Goal: Task Accomplishment & Management: Use online tool/utility

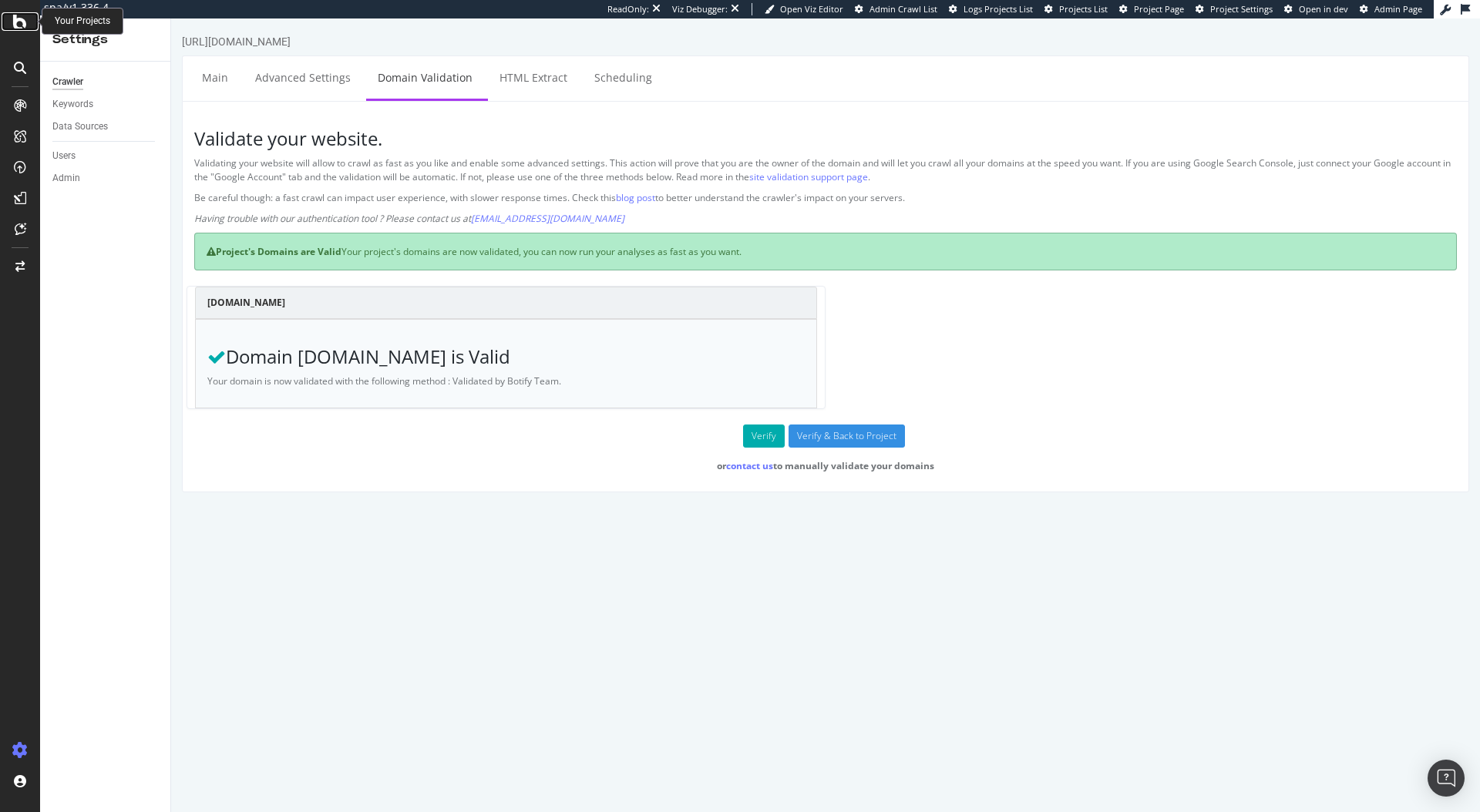
click at [23, 19] on icon at bounding box center [20, 22] width 14 height 18
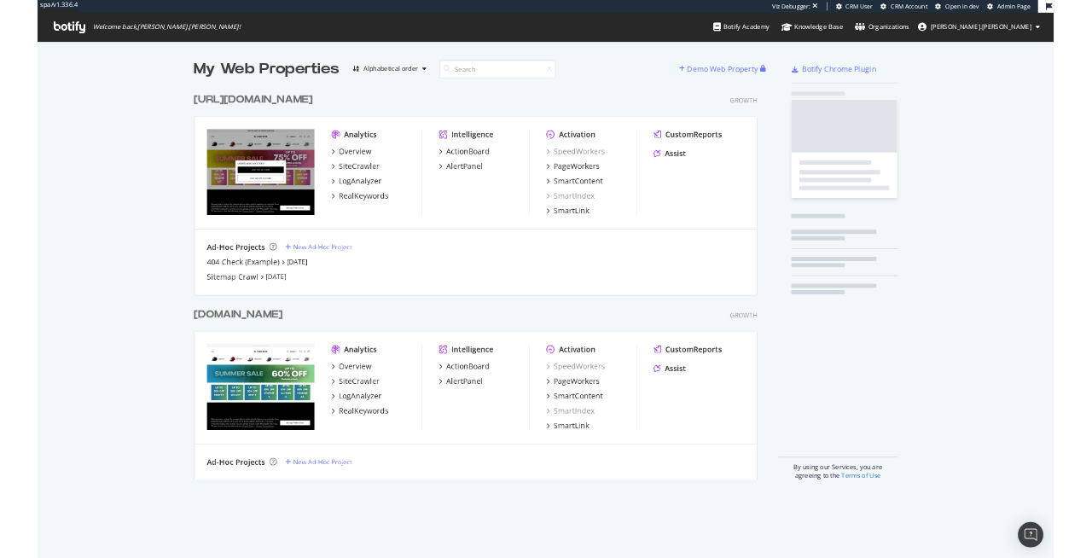
scroll to position [632, 910]
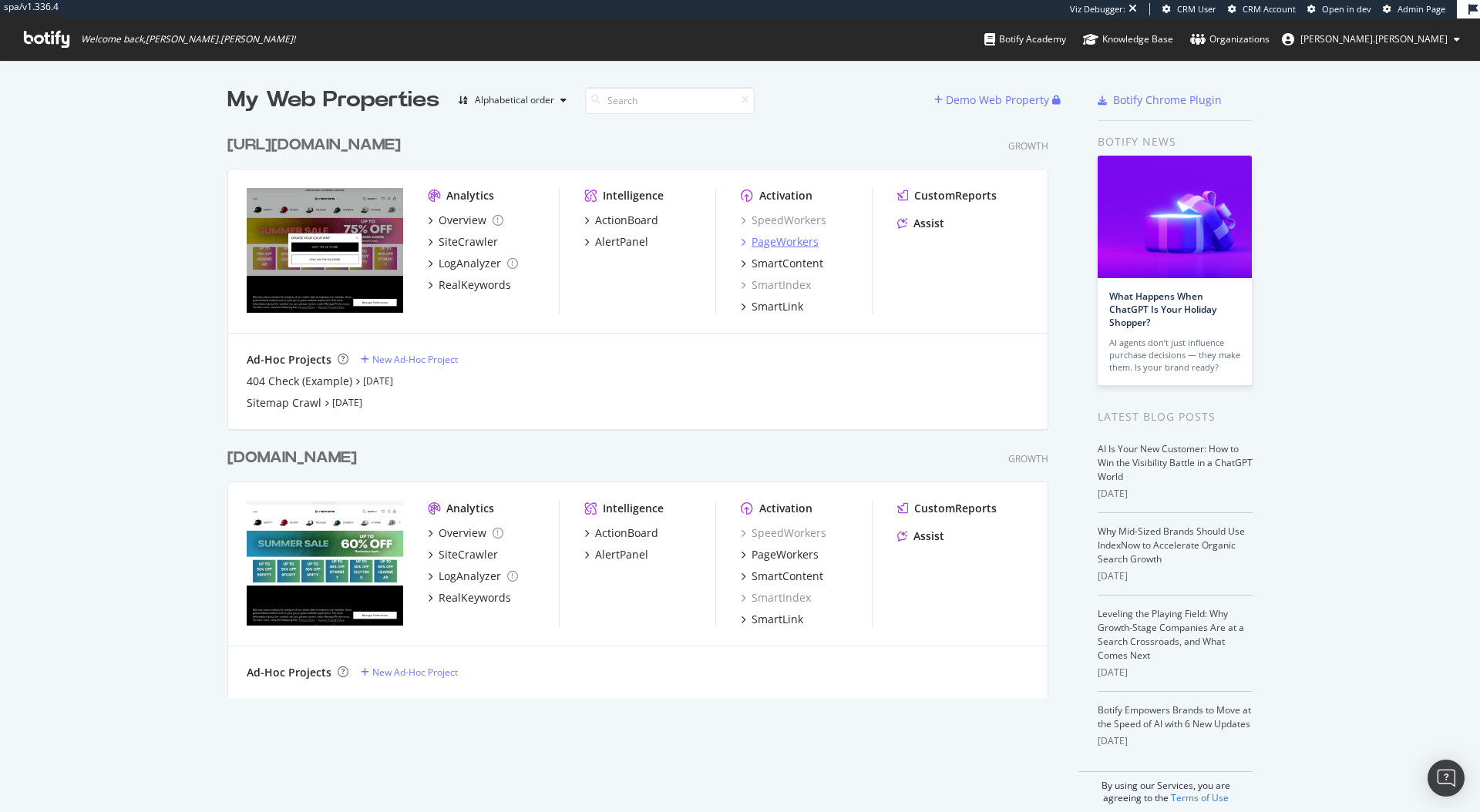
click at [754, 243] on div "PageWorkers" at bounding box center [785, 241] width 67 height 15
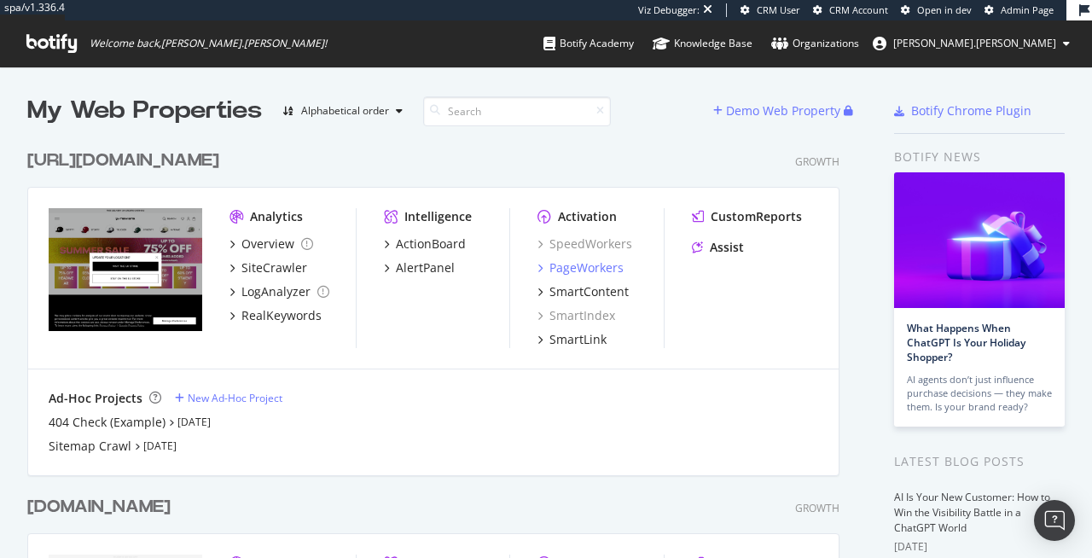
scroll to position [645, 826]
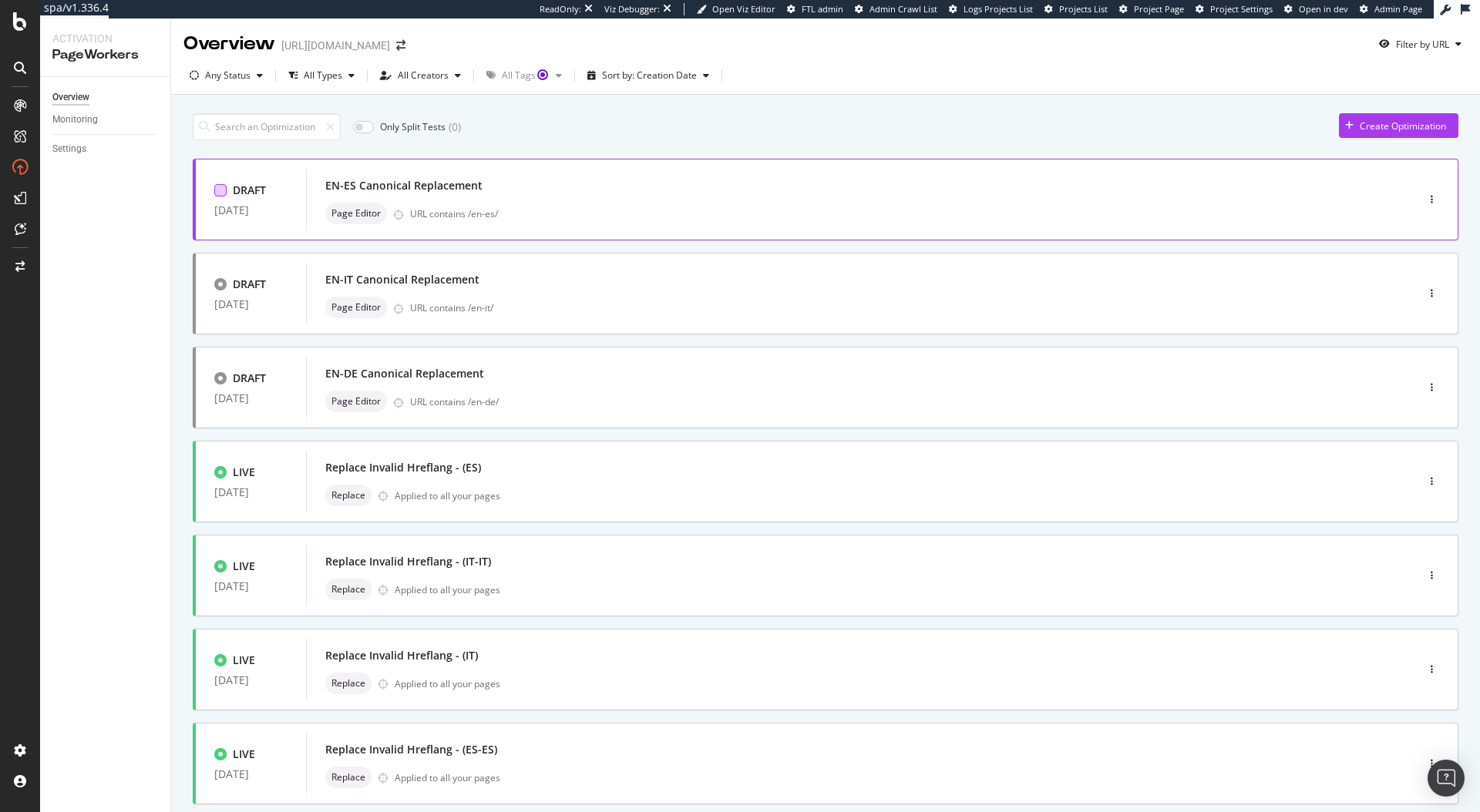
click at [219, 189] on div at bounding box center [220, 191] width 13 height 13
click at [575, 203] on div "Page Editor URL contains /en-es/" at bounding box center [864, 213] width 1077 height 22
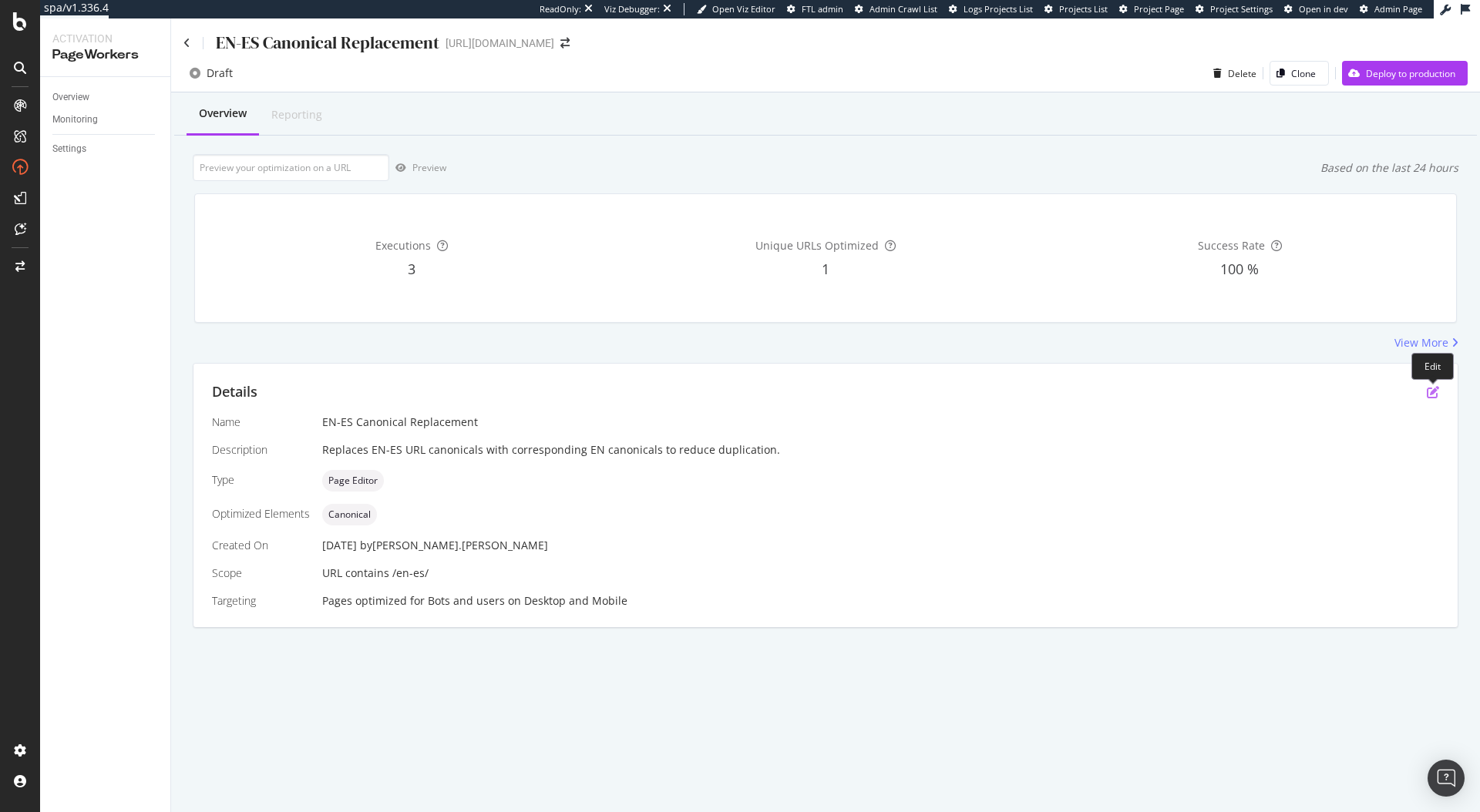
click at [1431, 393] on icon "pen-to-square" at bounding box center [1433, 392] width 13 height 13
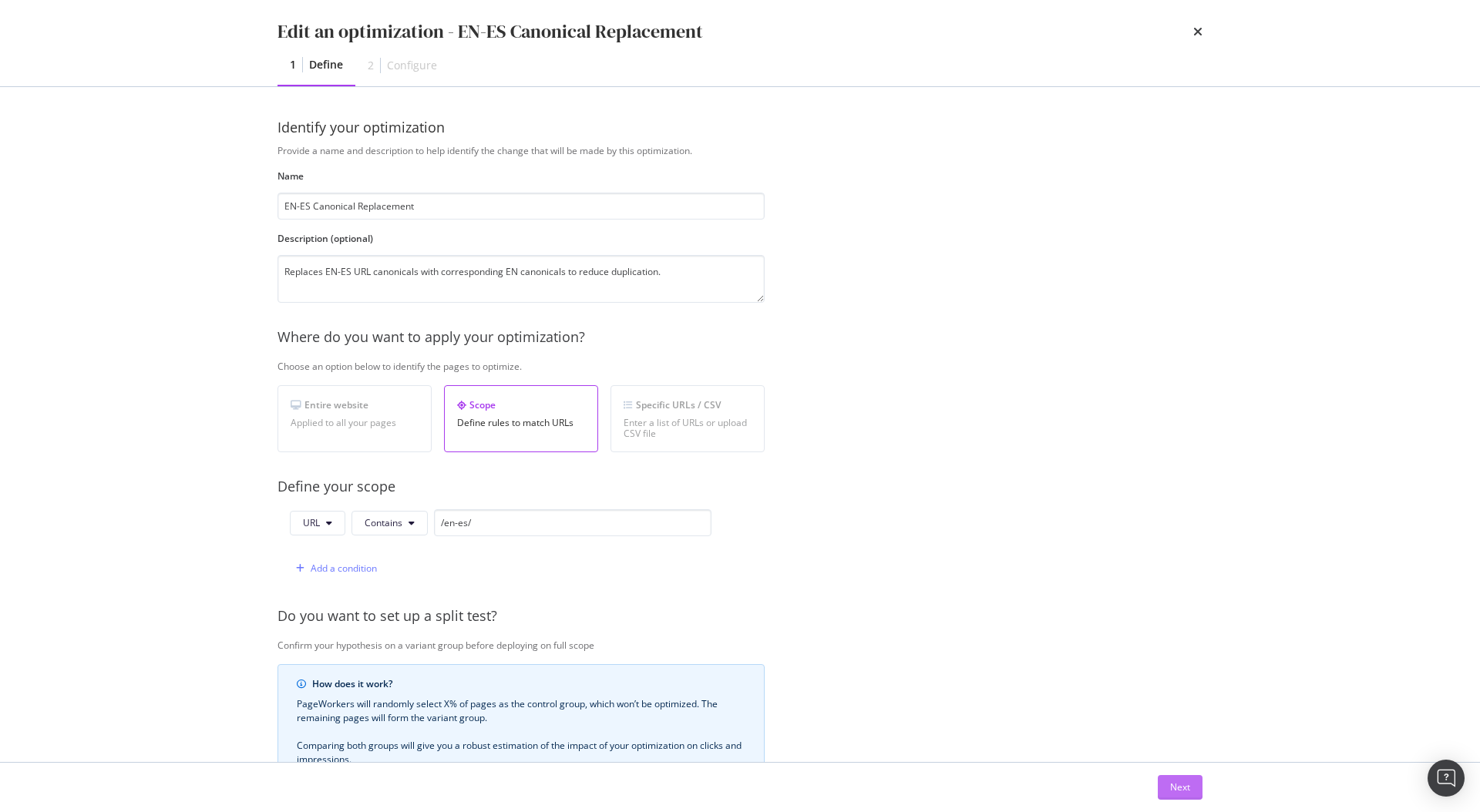
click at [1190, 799] on button "Next" at bounding box center [1180, 787] width 44 height 24
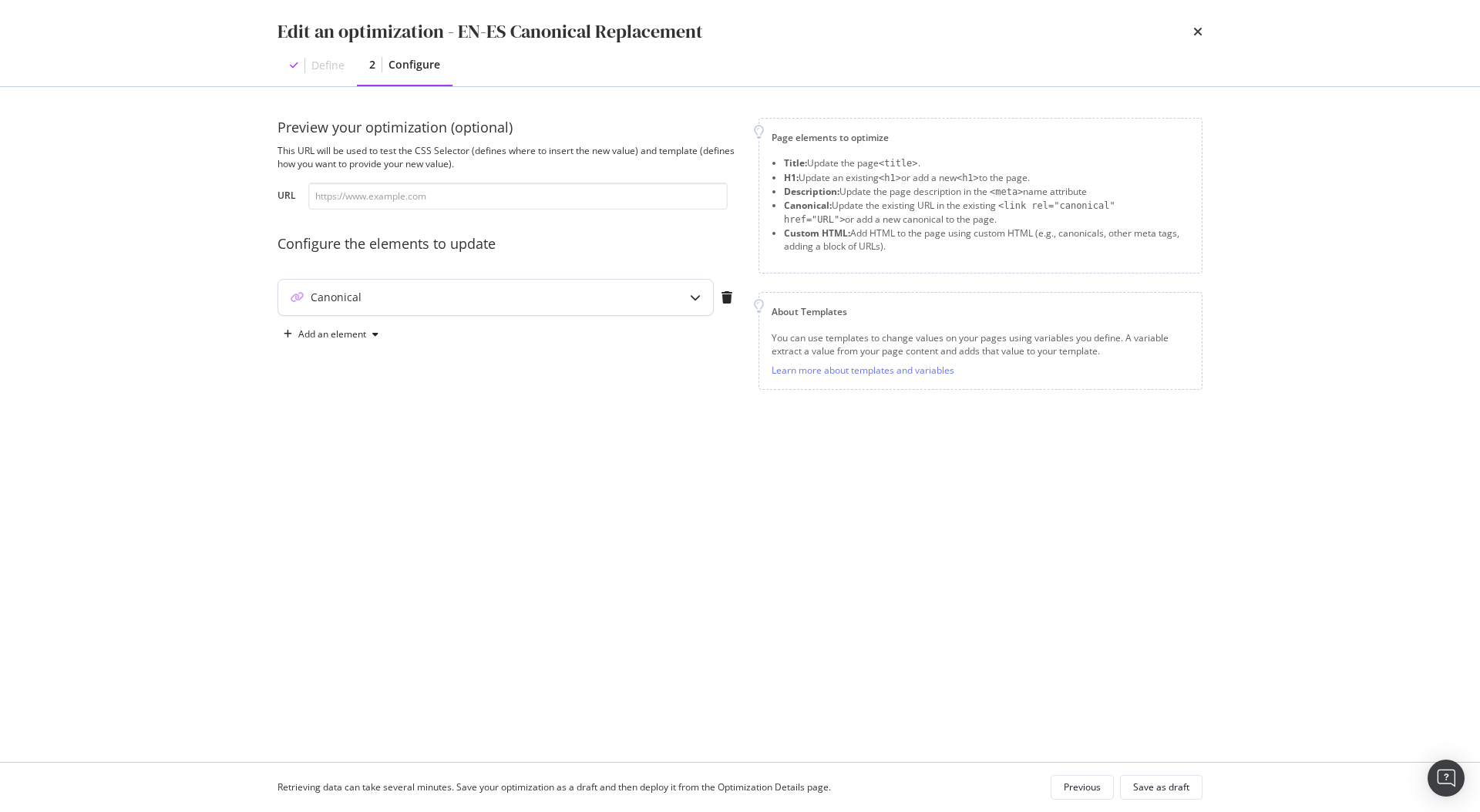
click at [639, 305] on div "Canonical" at bounding box center [495, 297] width 435 height 35
click at [541, 477] on icon "pencil" at bounding box center [539, 474] width 11 height 11
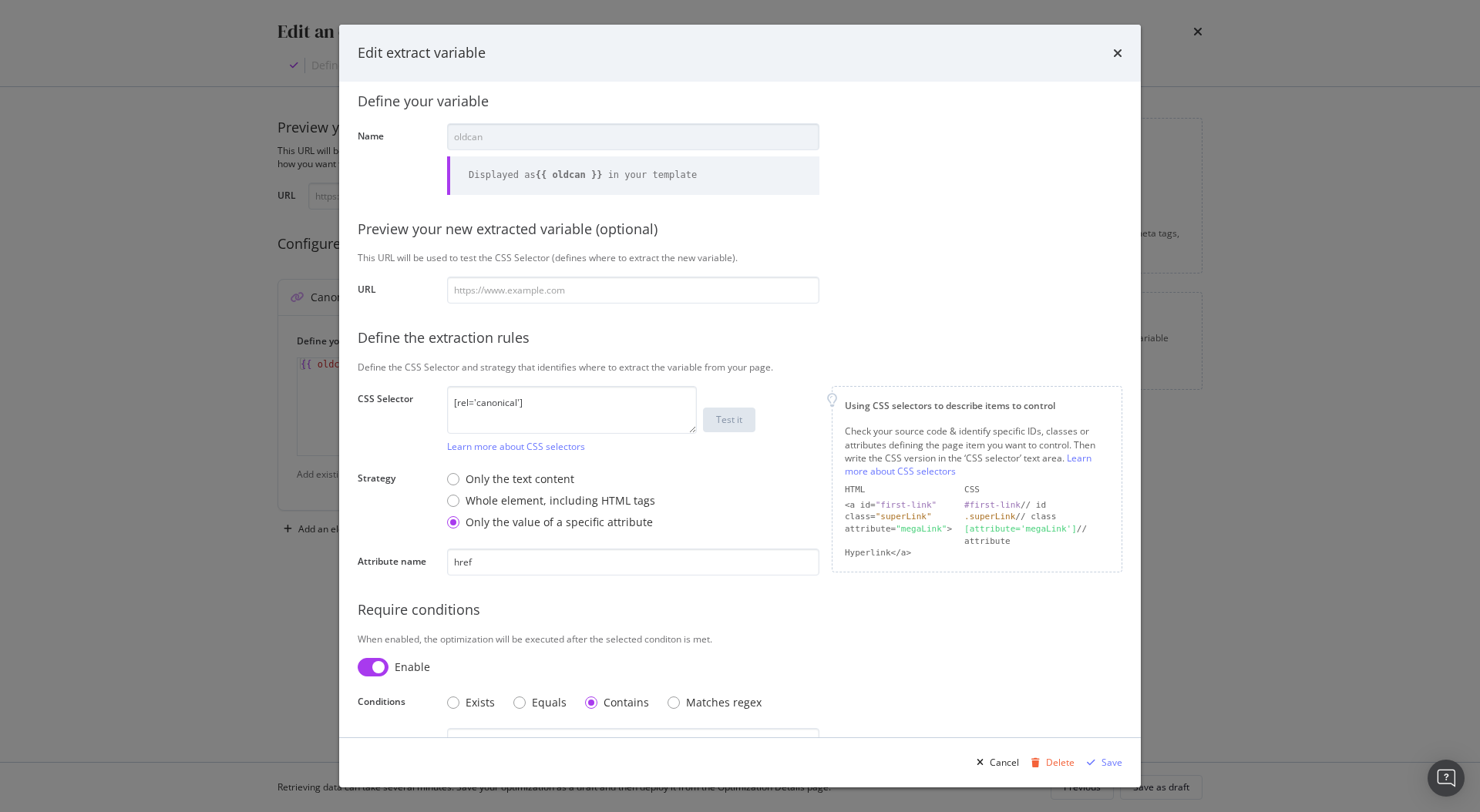
scroll to position [57, 0]
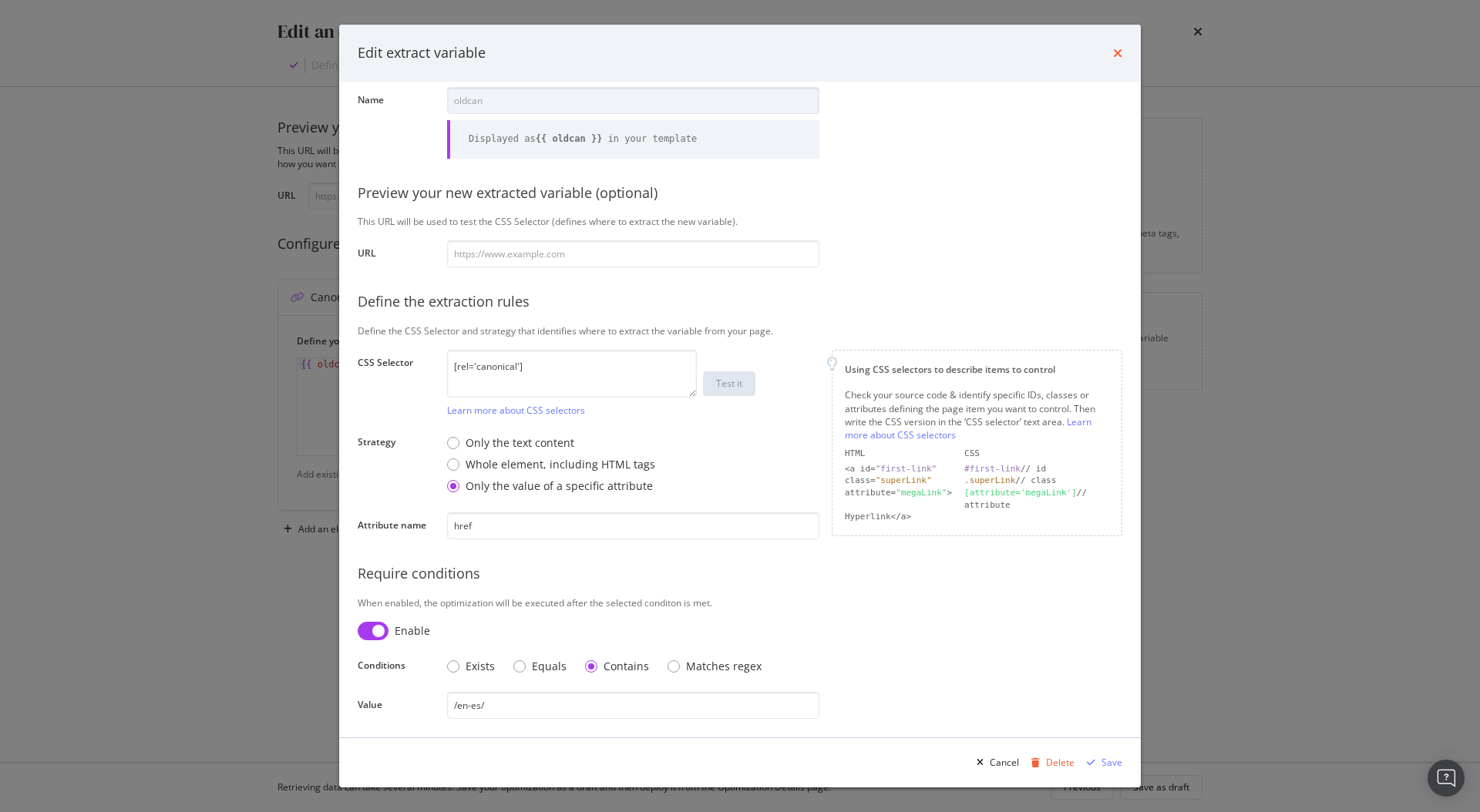
click at [1121, 57] on div "Edit extract variable" at bounding box center [739, 52] width 801 height 57
click at [1119, 52] on icon "times" at bounding box center [1118, 53] width 9 height 13
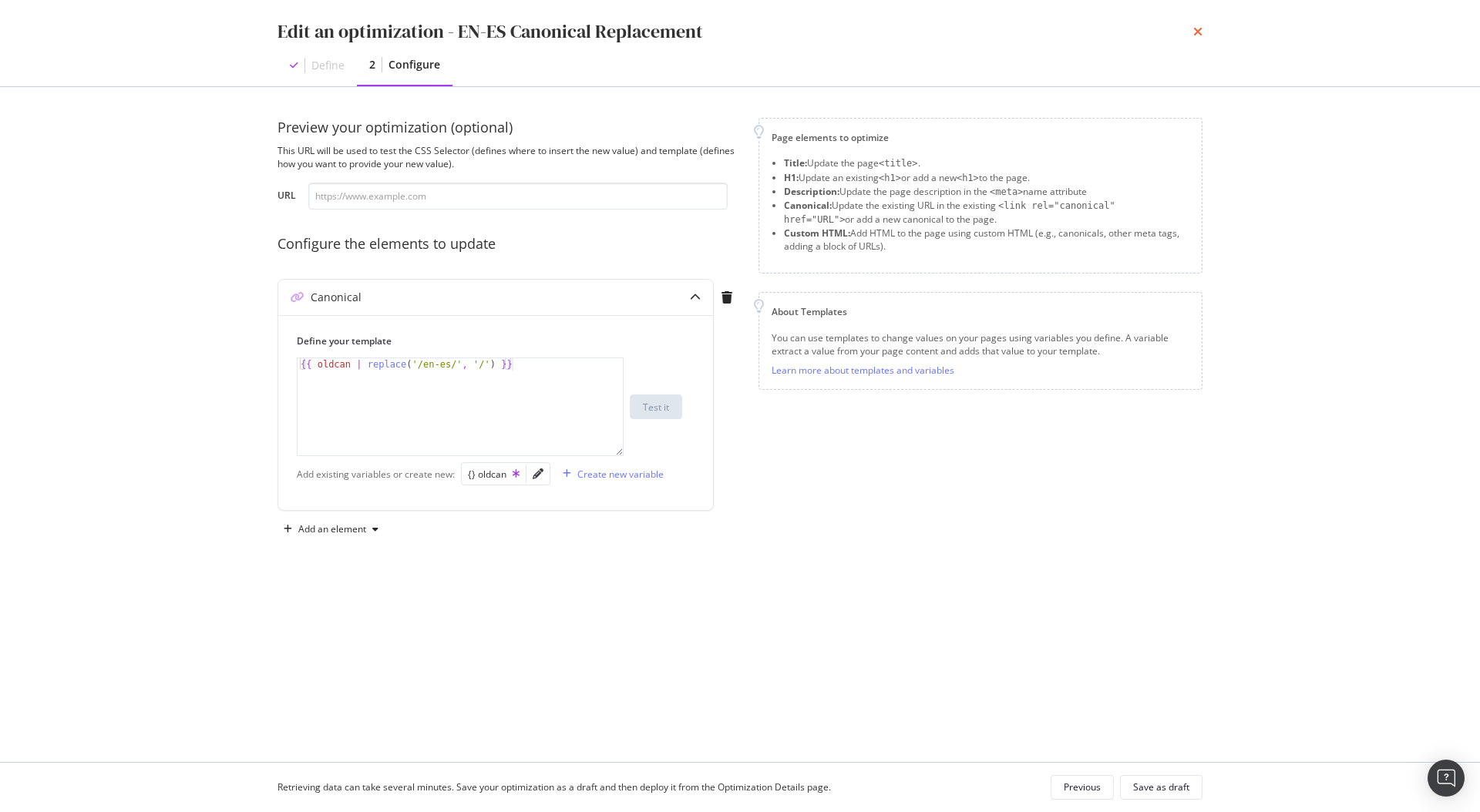
click at [1194, 33] on icon "times" at bounding box center [1198, 32] width 9 height 13
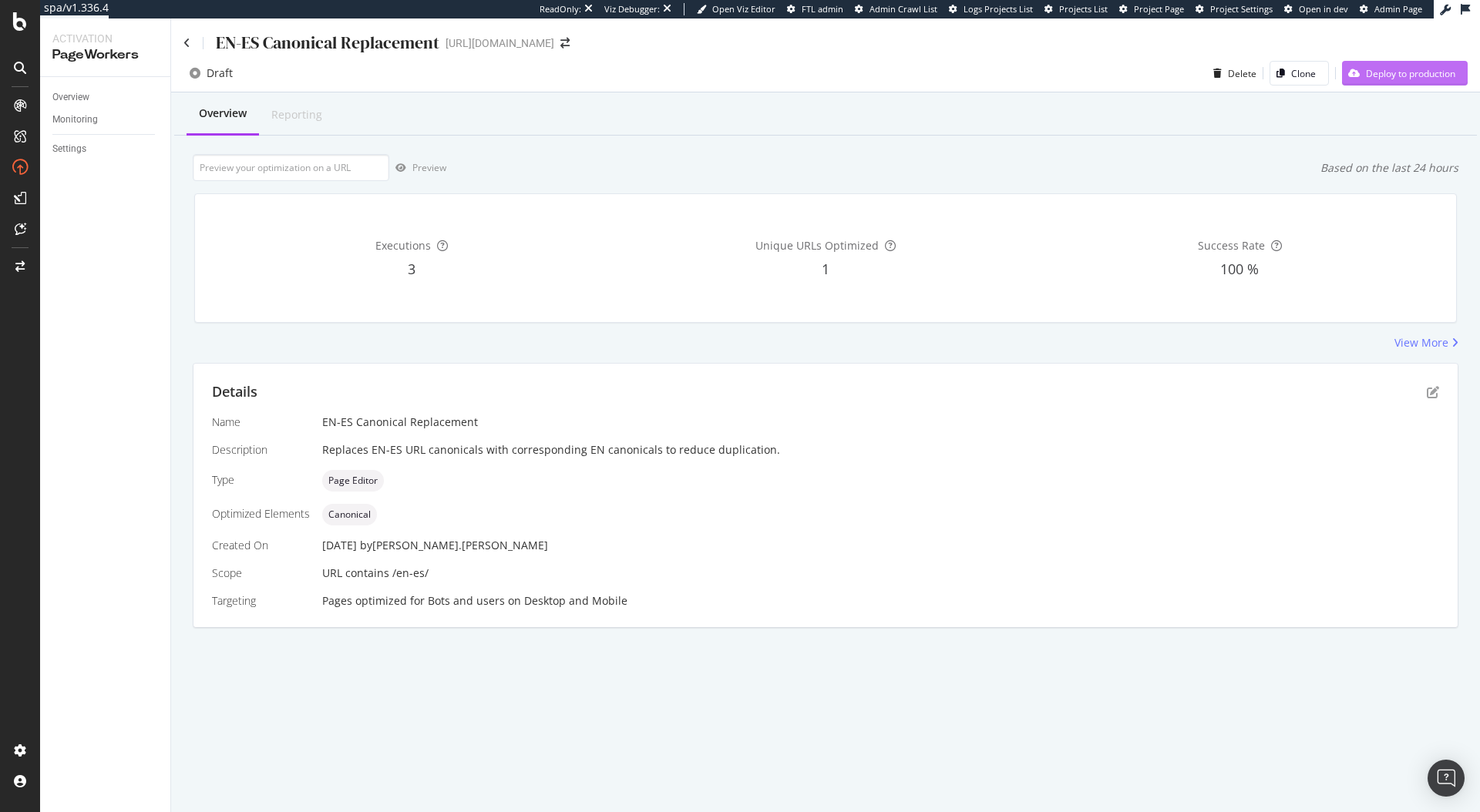
click at [1376, 72] on div "Deploy to production" at bounding box center [1410, 73] width 89 height 14
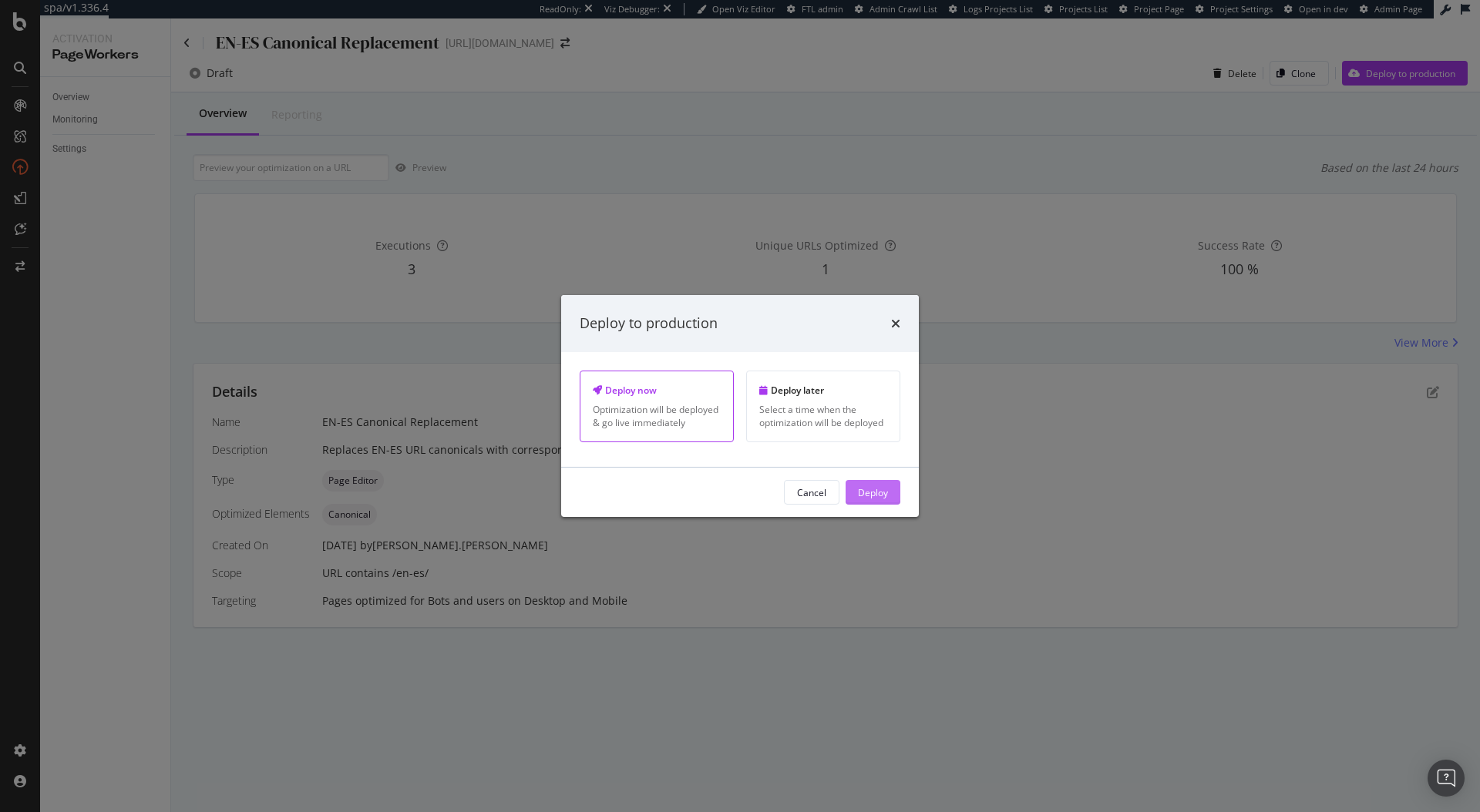
click at [869, 493] on div "Deploy" at bounding box center [873, 492] width 30 height 14
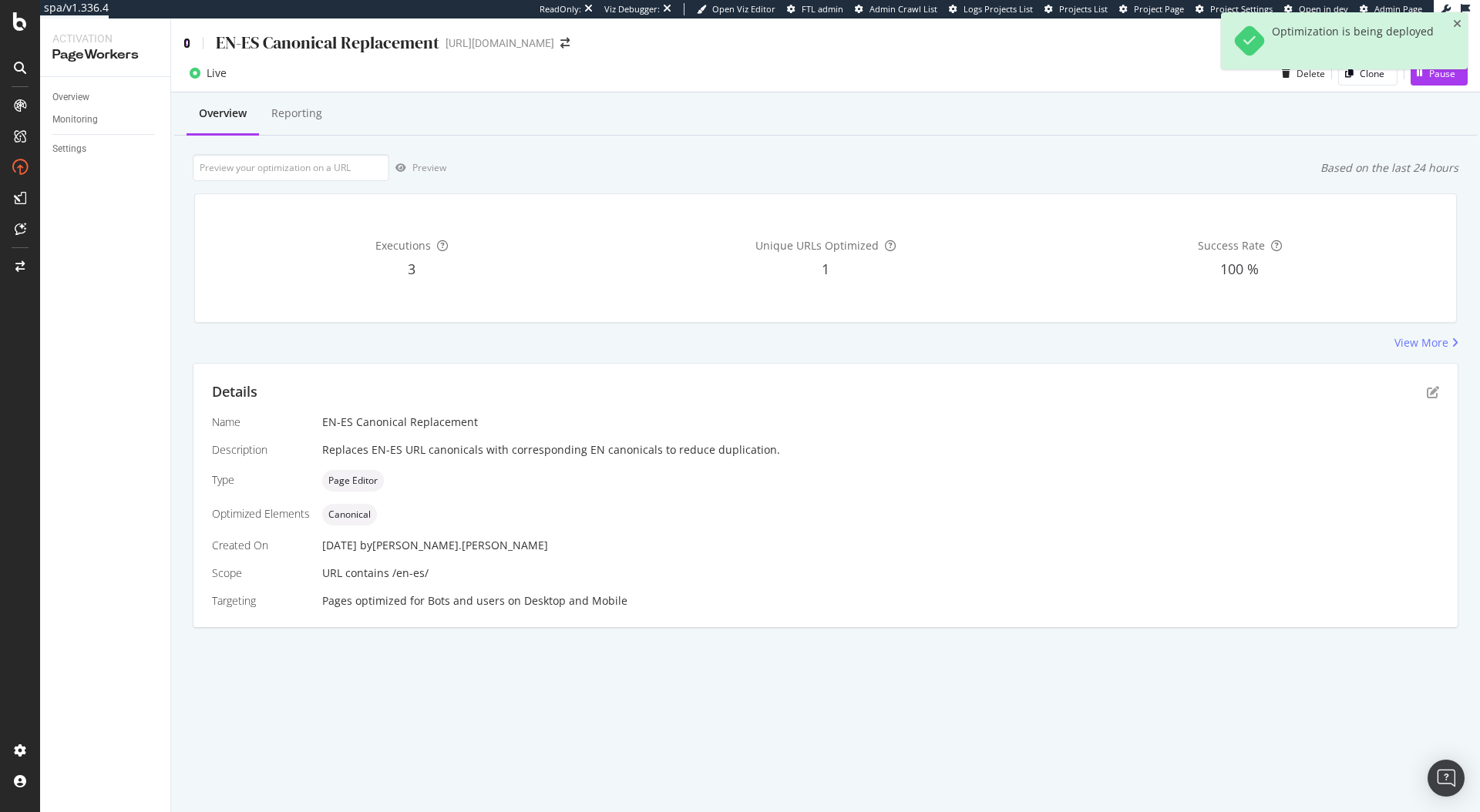
click at [186, 44] on icon at bounding box center [187, 43] width 7 height 11
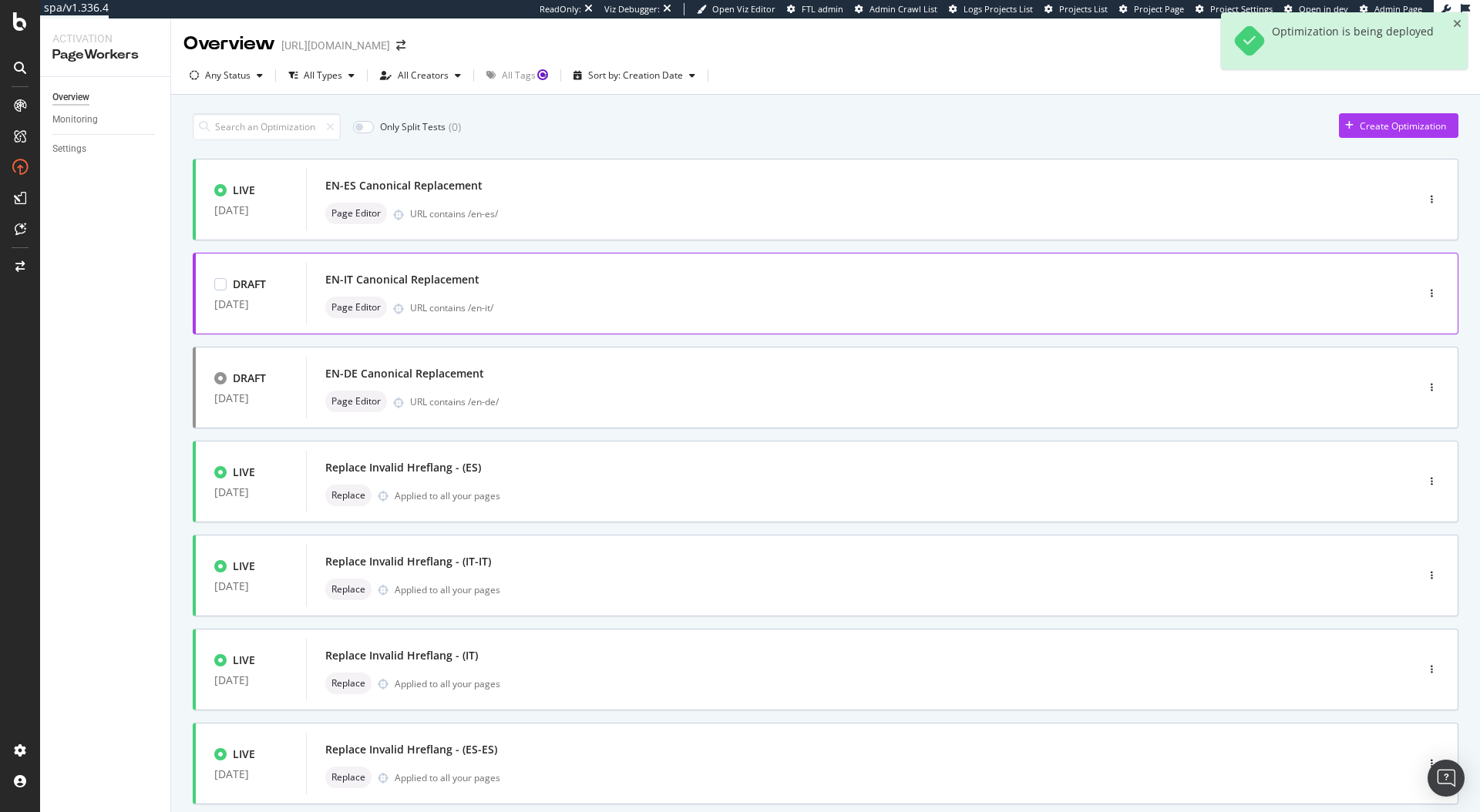
click at [579, 275] on div "EN-IT Canonical Replacement" at bounding box center [838, 280] width 1026 height 22
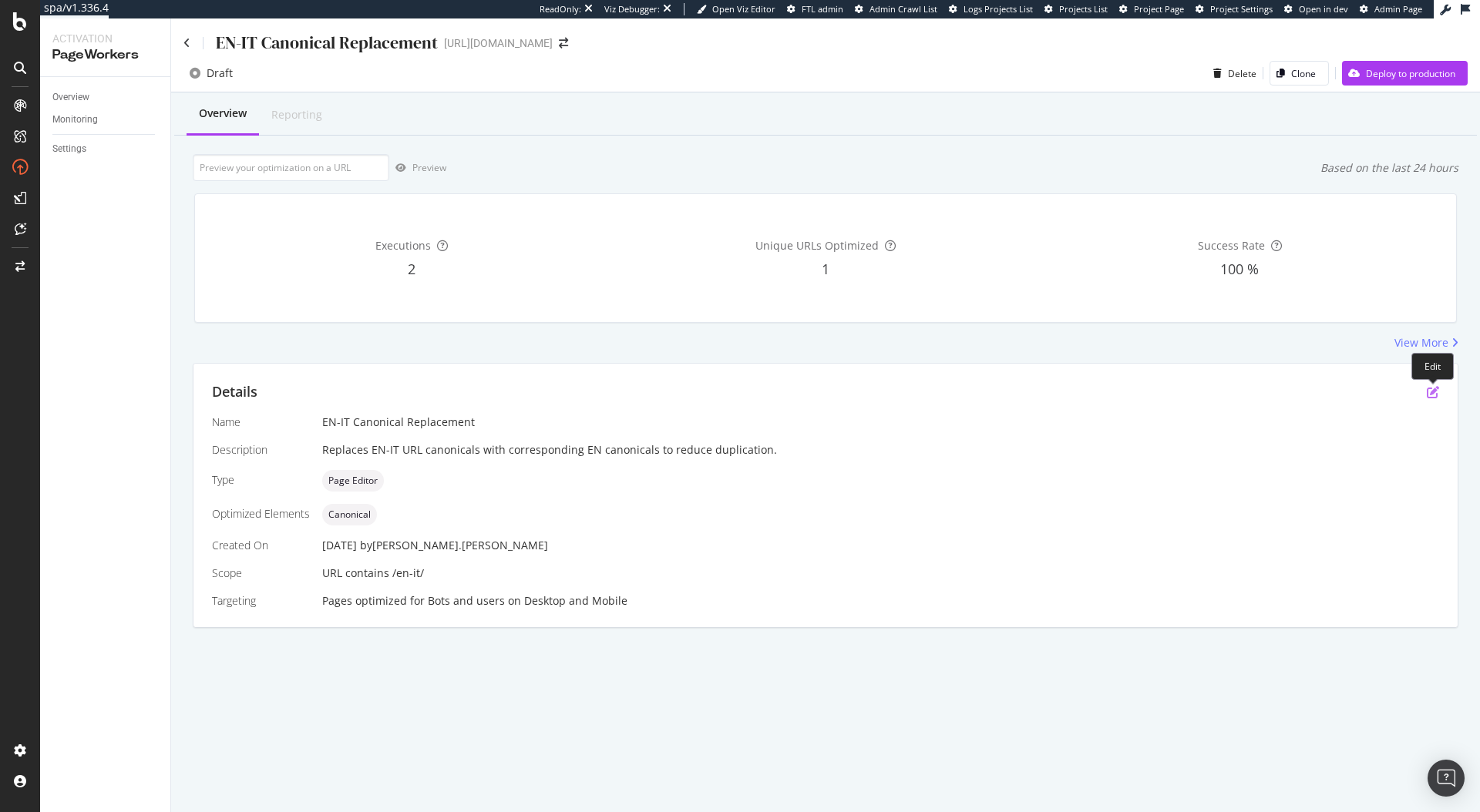
click at [1431, 392] on icon "pen-to-square" at bounding box center [1433, 392] width 13 height 13
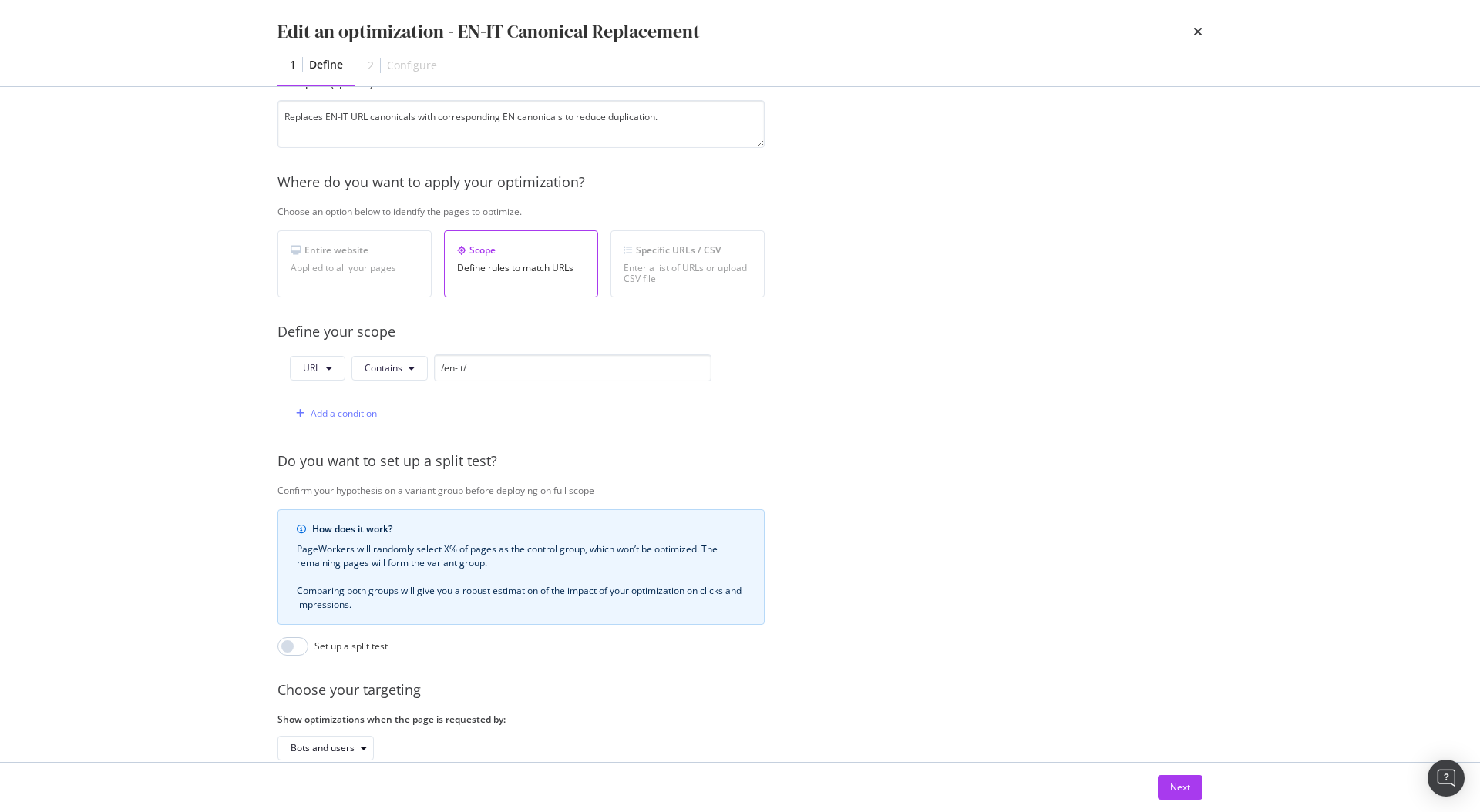
scroll to position [256, 0]
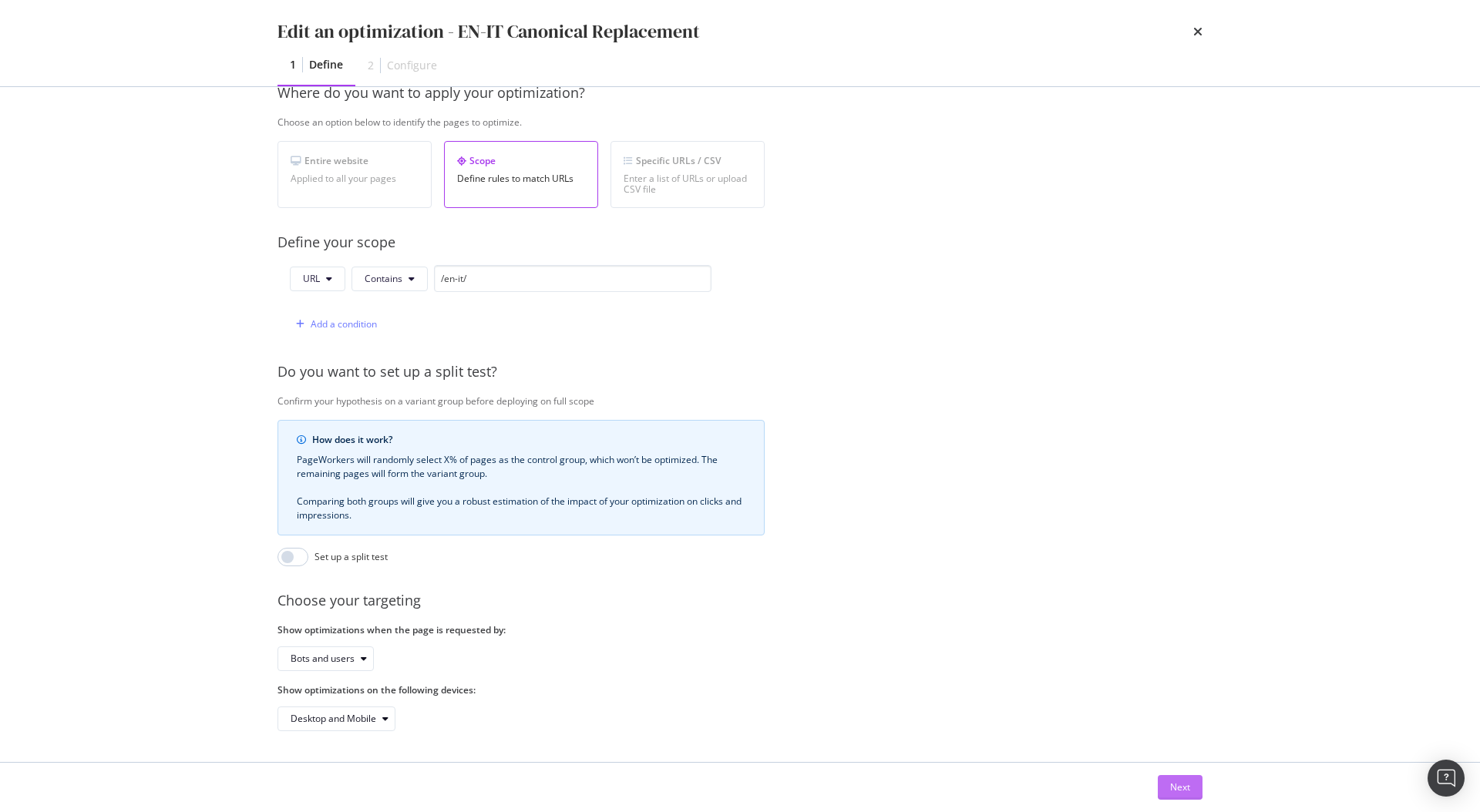
click at [1166, 781] on button "Next" at bounding box center [1180, 787] width 44 height 24
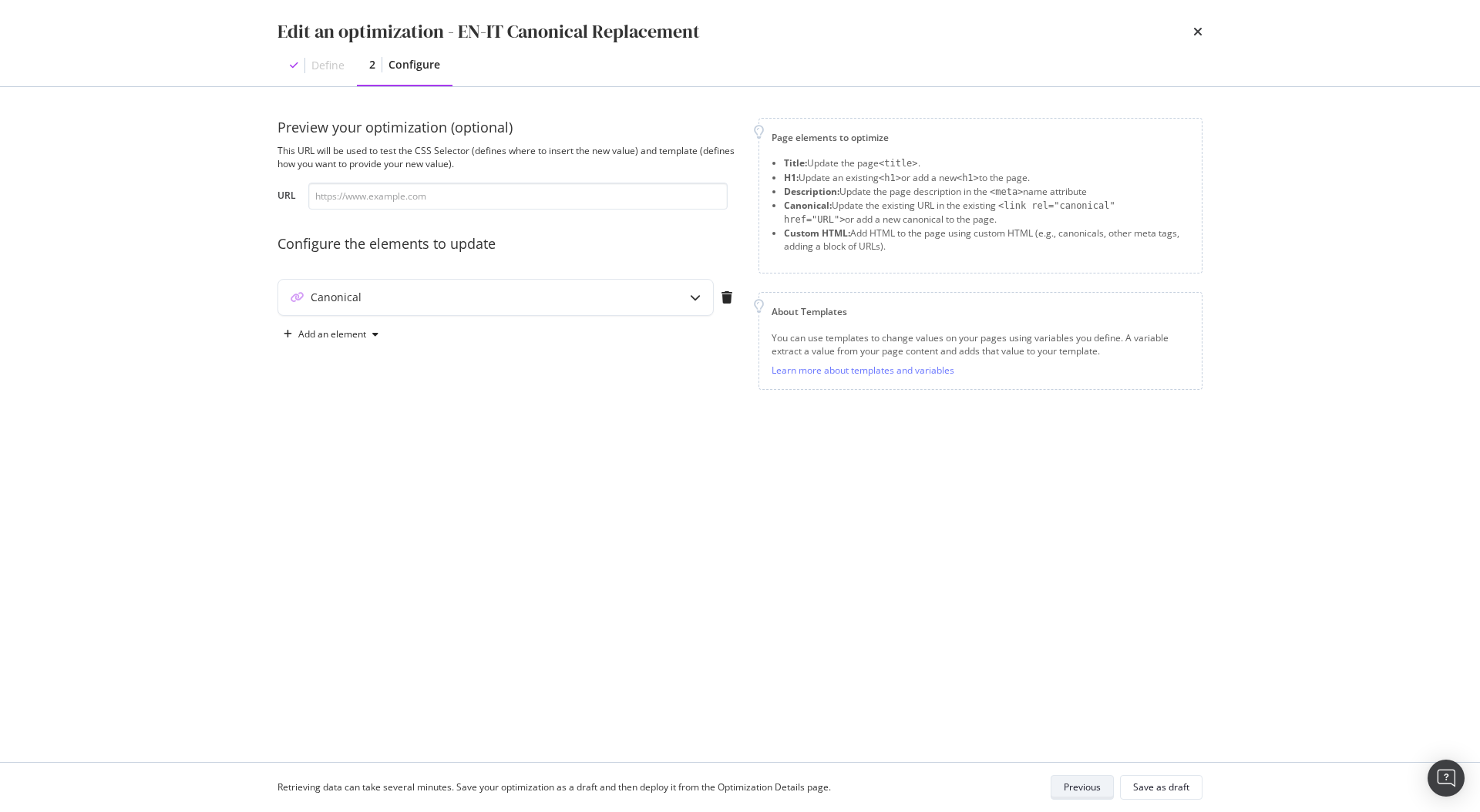
scroll to position [0, 0]
click at [670, 296] on div "Canonical" at bounding box center [495, 297] width 435 height 35
click at [542, 470] on icon "pencil" at bounding box center [539, 474] width 11 height 11
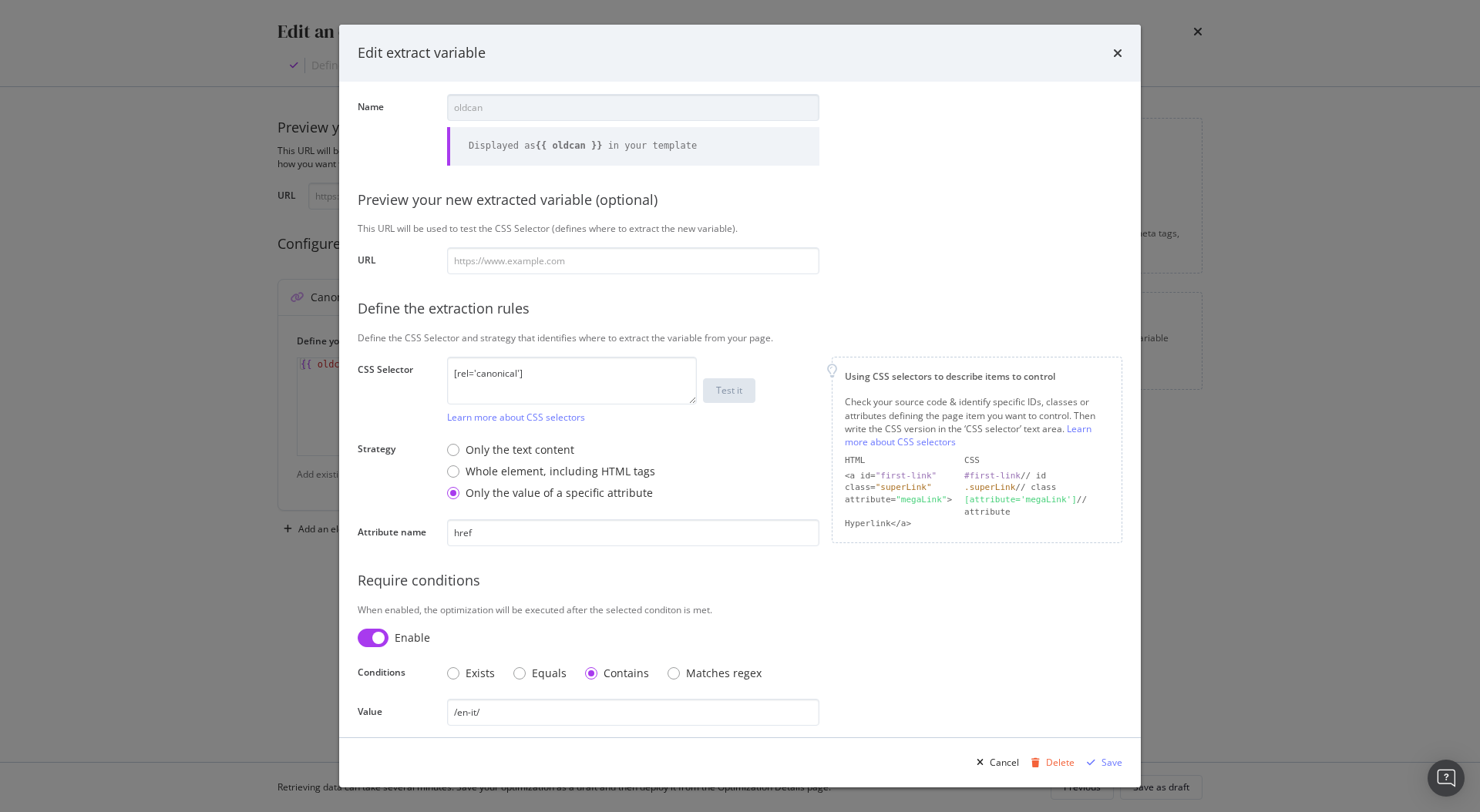
scroll to position [57, 0]
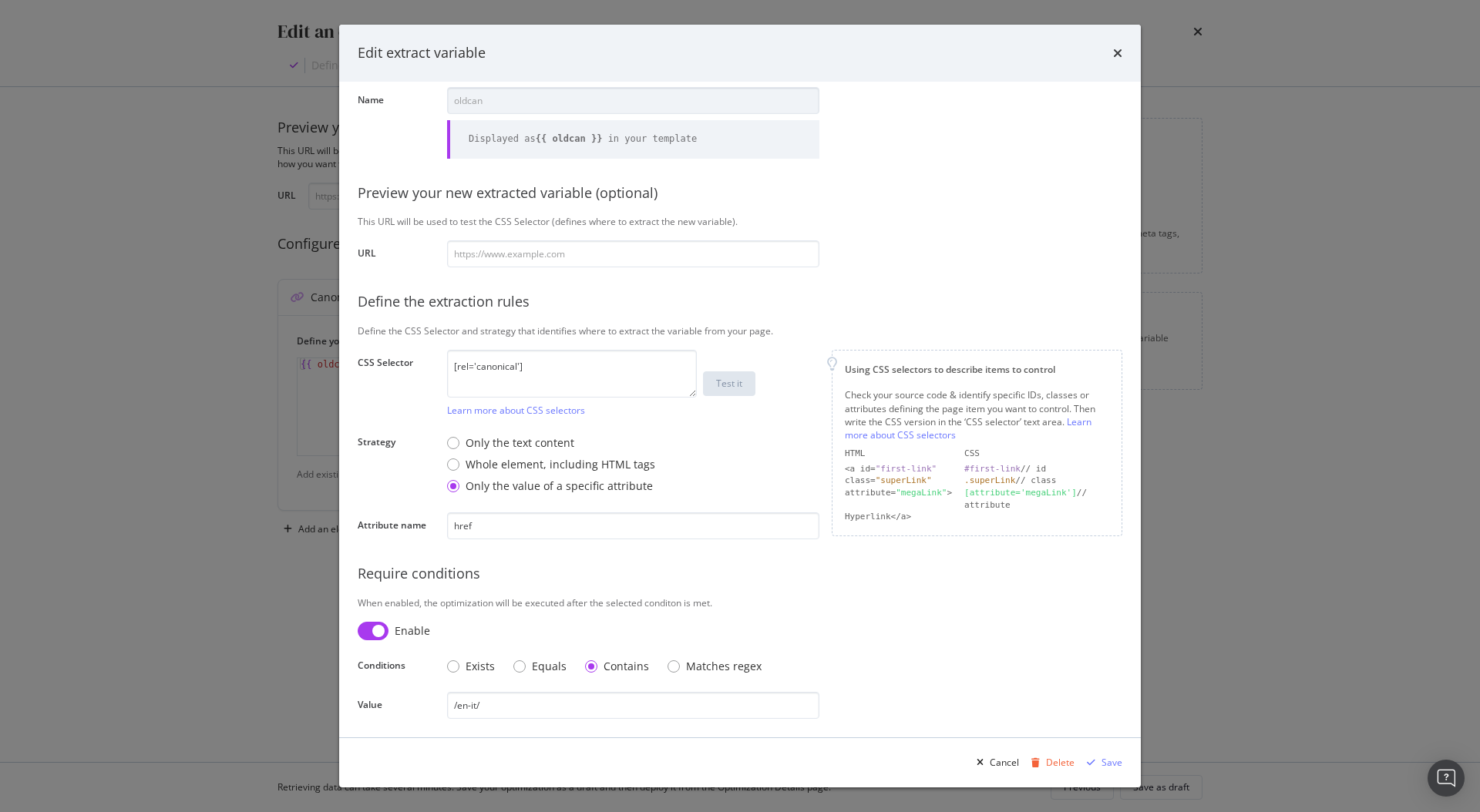
click at [1121, 54] on icon "times" at bounding box center [1118, 53] width 9 height 13
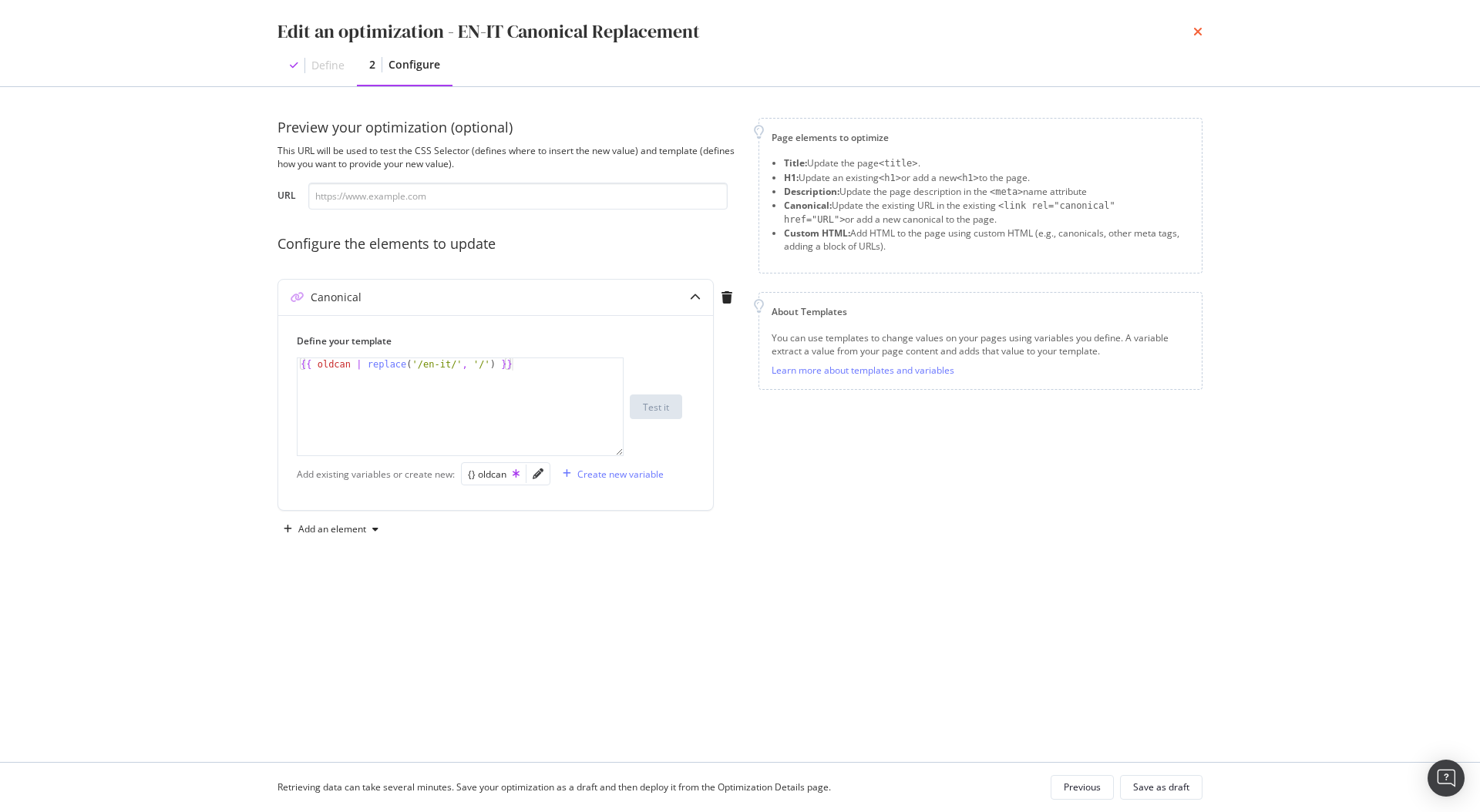
click at [1197, 28] on icon "times" at bounding box center [1198, 32] width 9 height 13
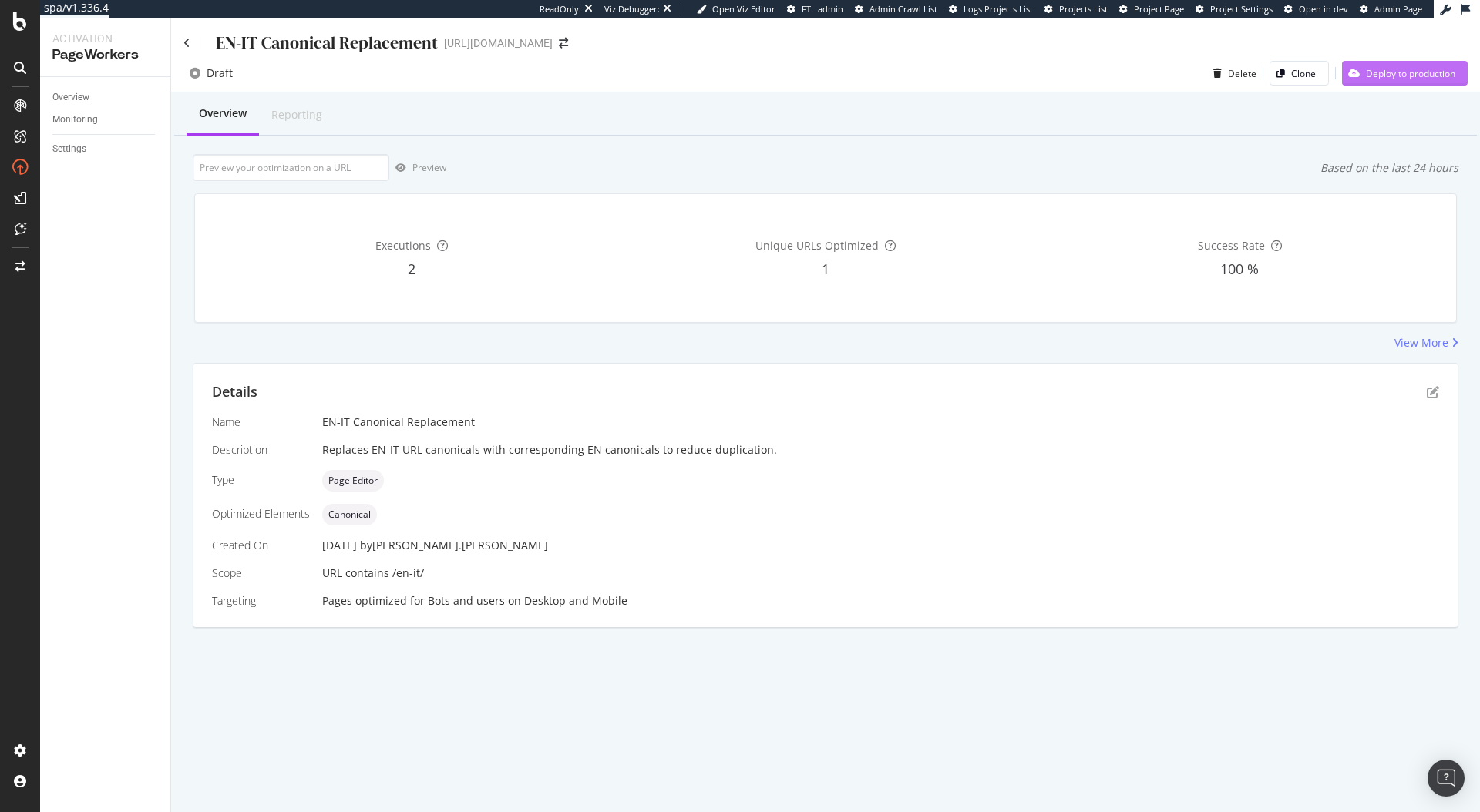
click at [1427, 70] on div "Deploy to production" at bounding box center [1410, 73] width 89 height 14
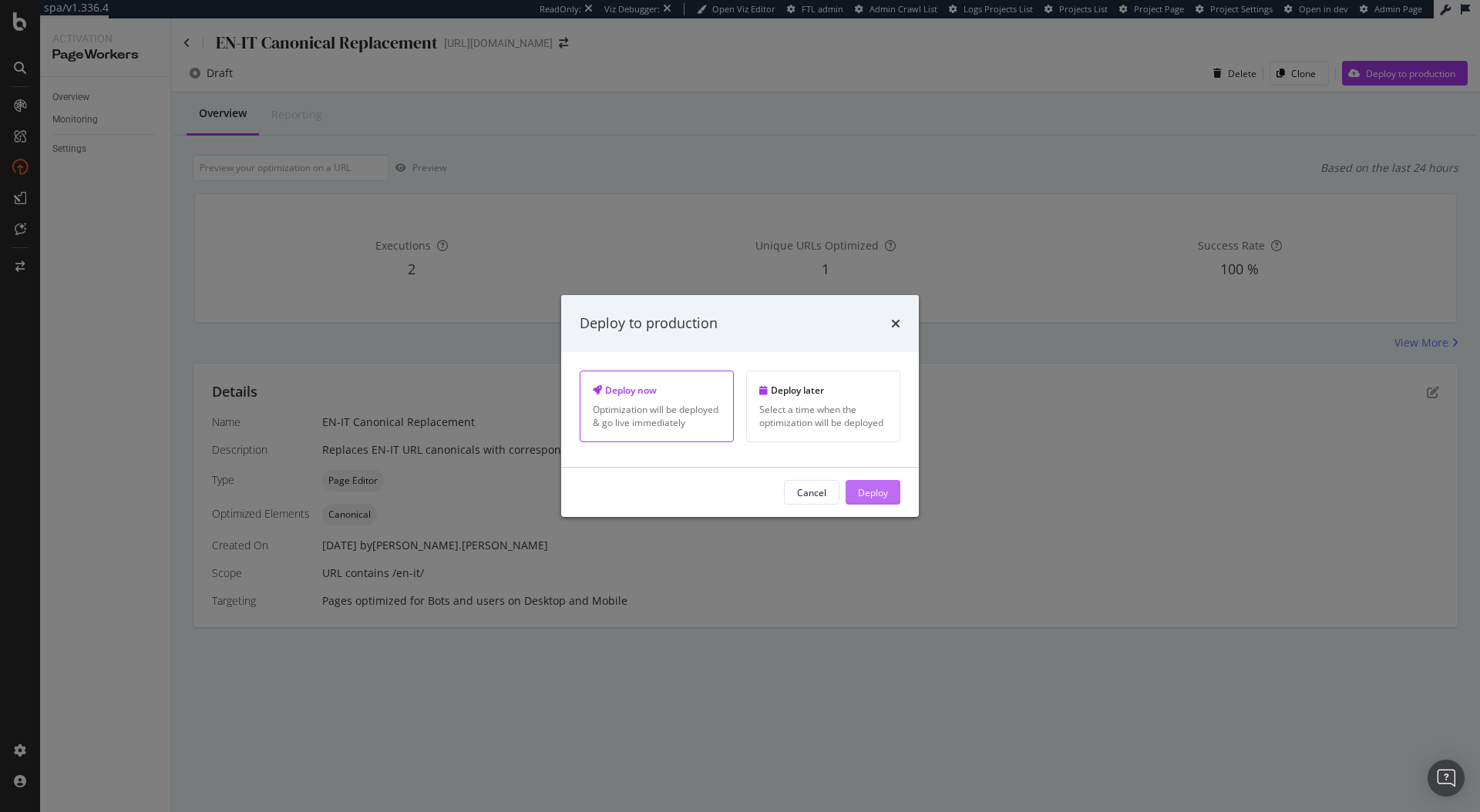
click at [878, 490] on div "Deploy" at bounding box center [873, 492] width 30 height 14
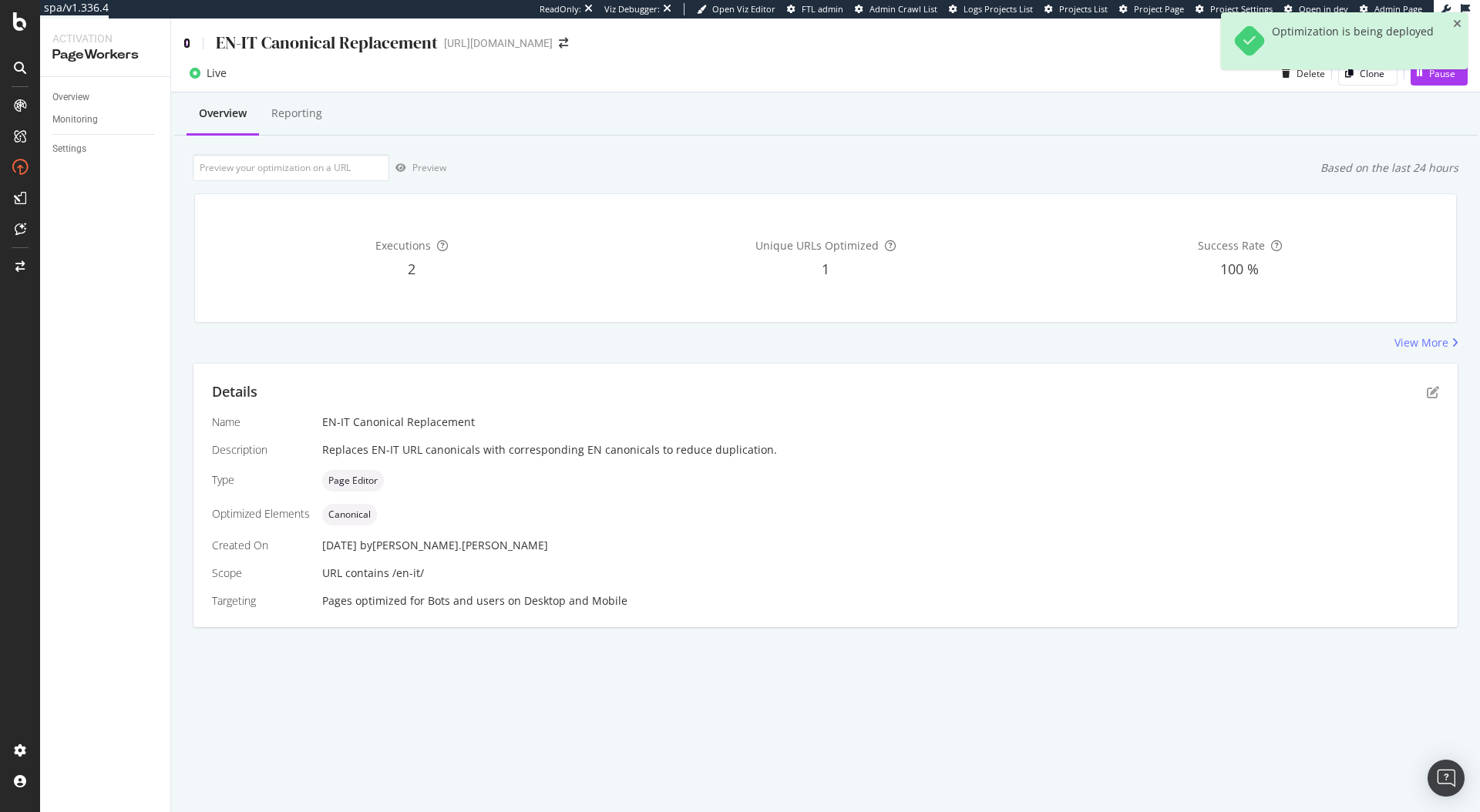
click at [186, 40] on icon at bounding box center [187, 43] width 7 height 11
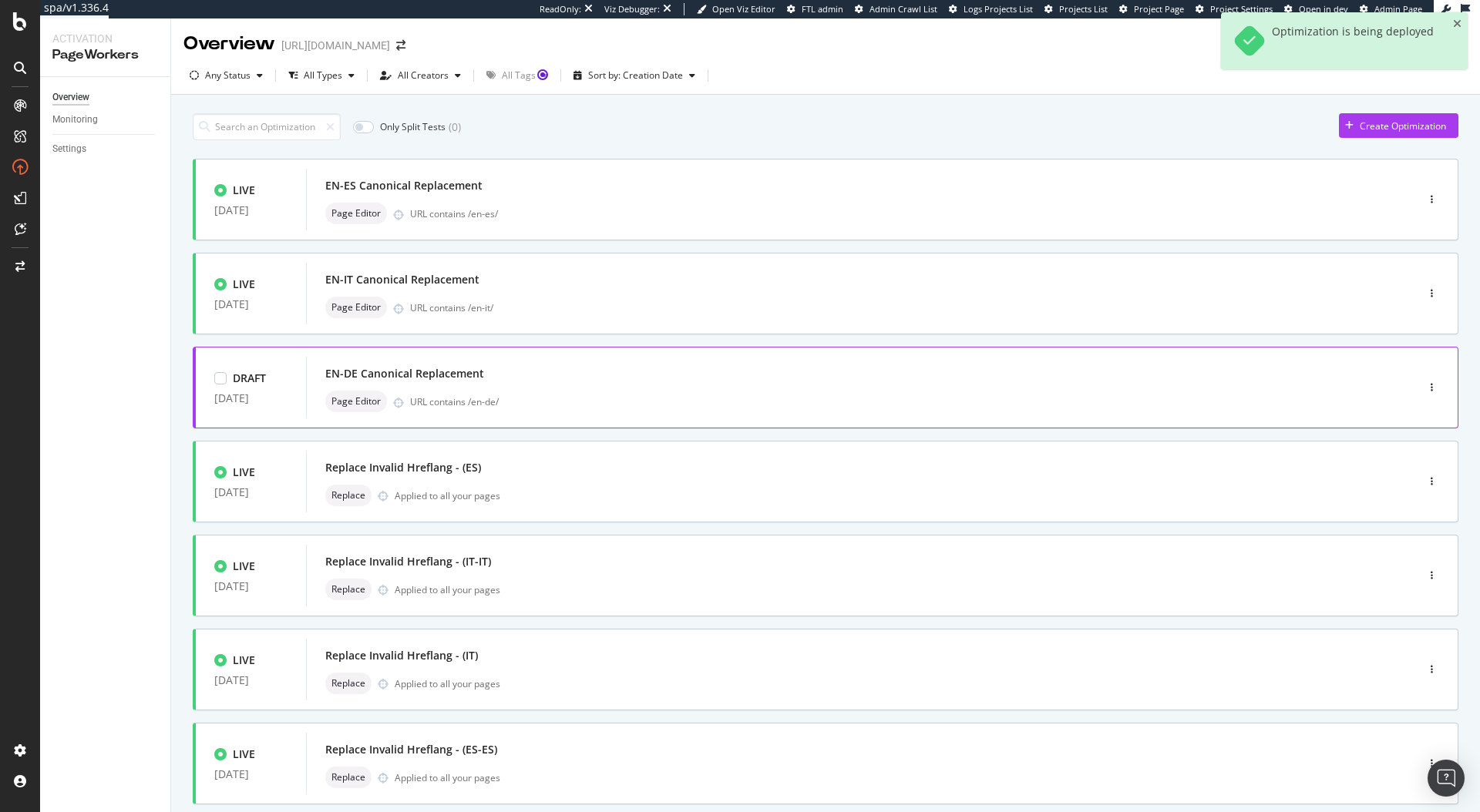
click at [554, 375] on div "EN-DE Canonical Replacement" at bounding box center [838, 374] width 1026 height 22
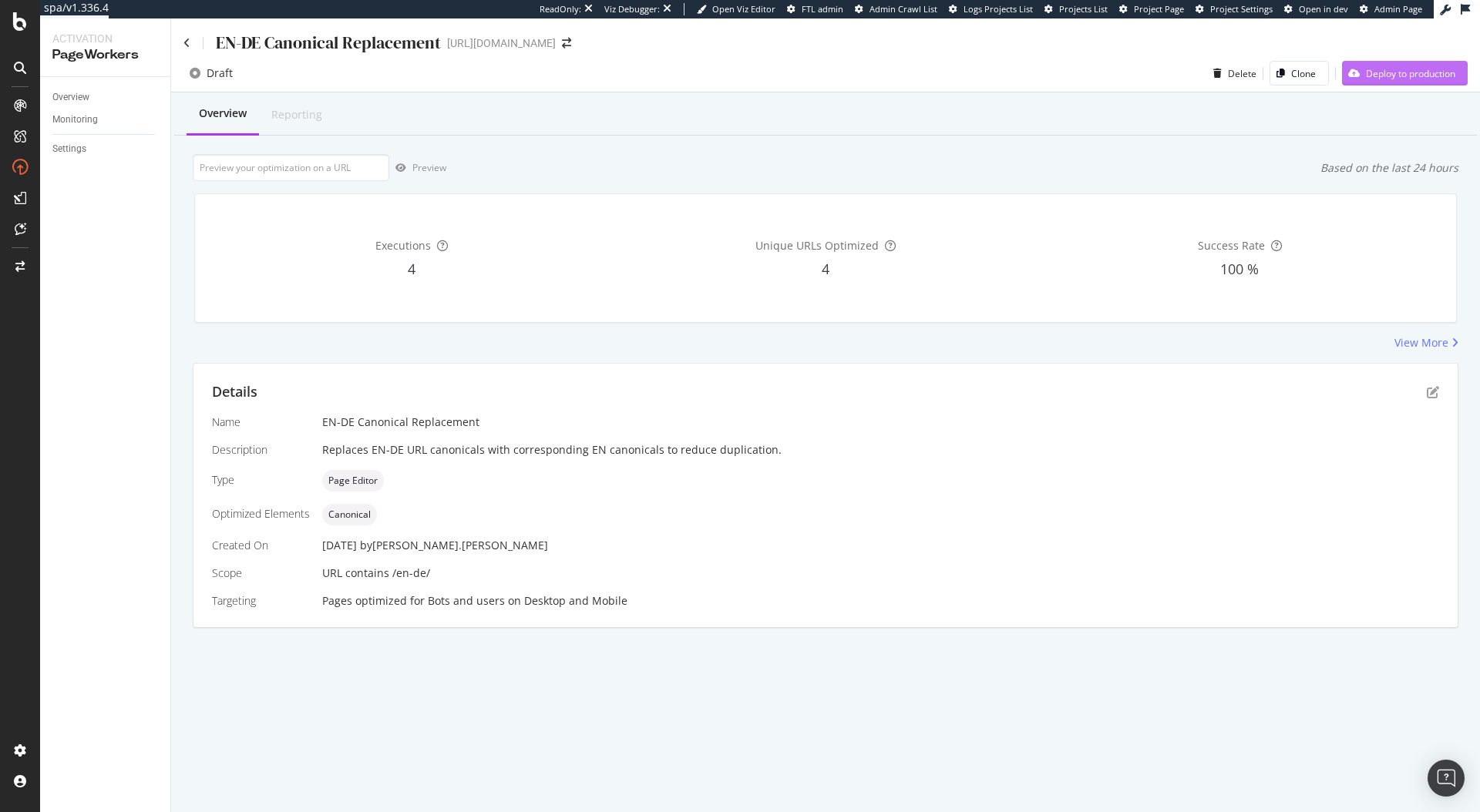
click at [1363, 79] on div "Deploy to production" at bounding box center [1399, 73] width 113 height 23
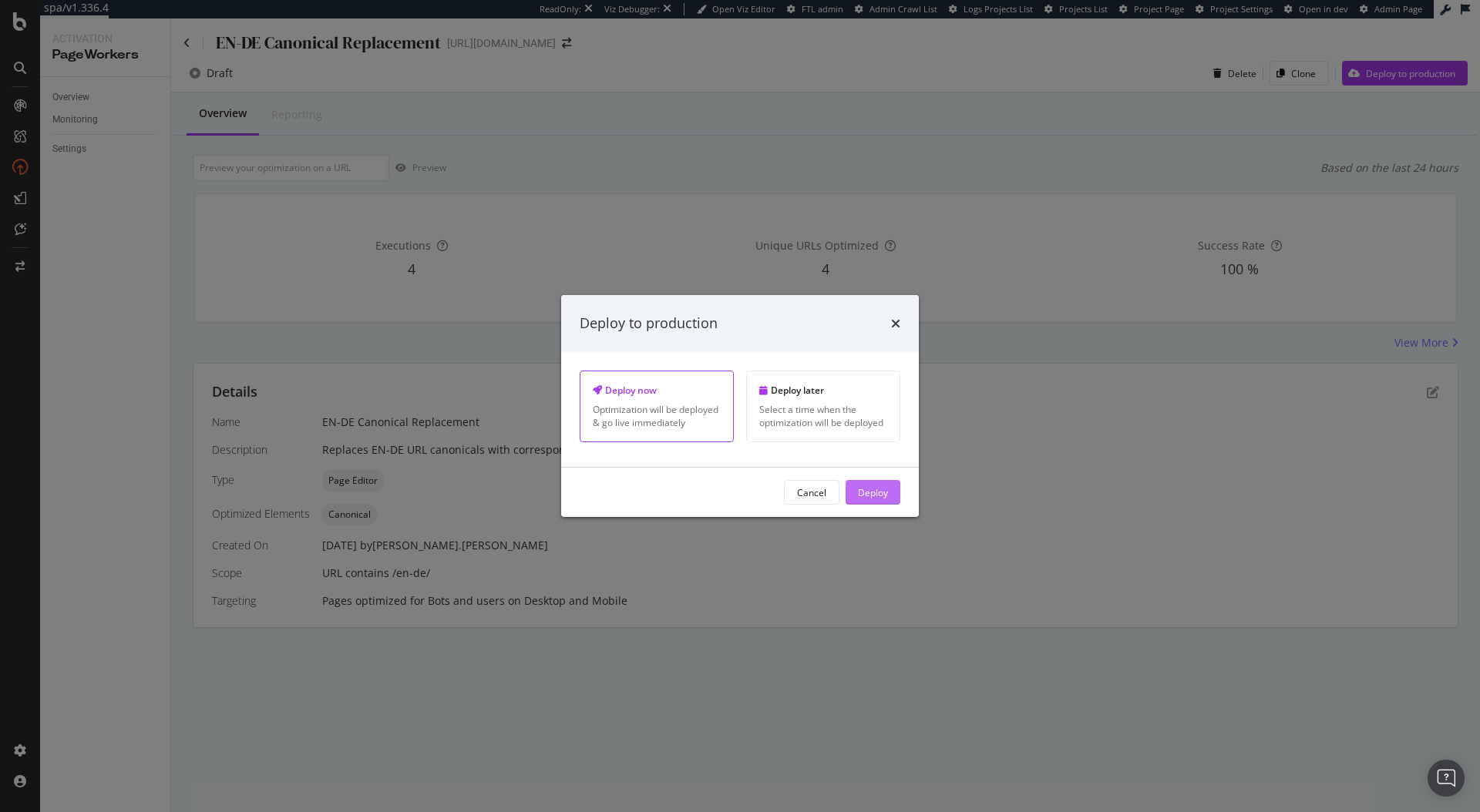
click at [856, 494] on button "Deploy" at bounding box center [873, 492] width 55 height 24
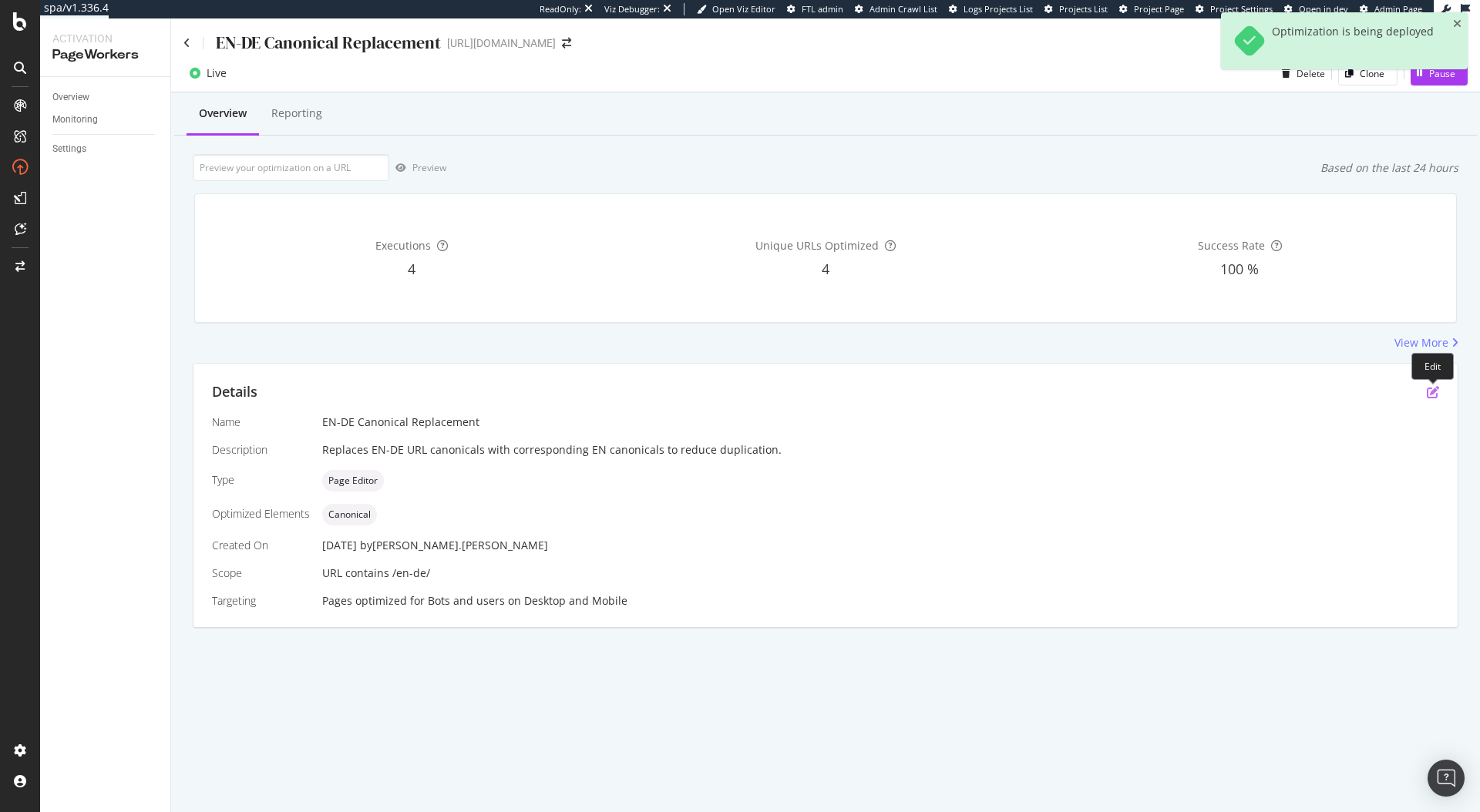
click at [1438, 390] on icon "pen-to-square" at bounding box center [1433, 392] width 13 height 13
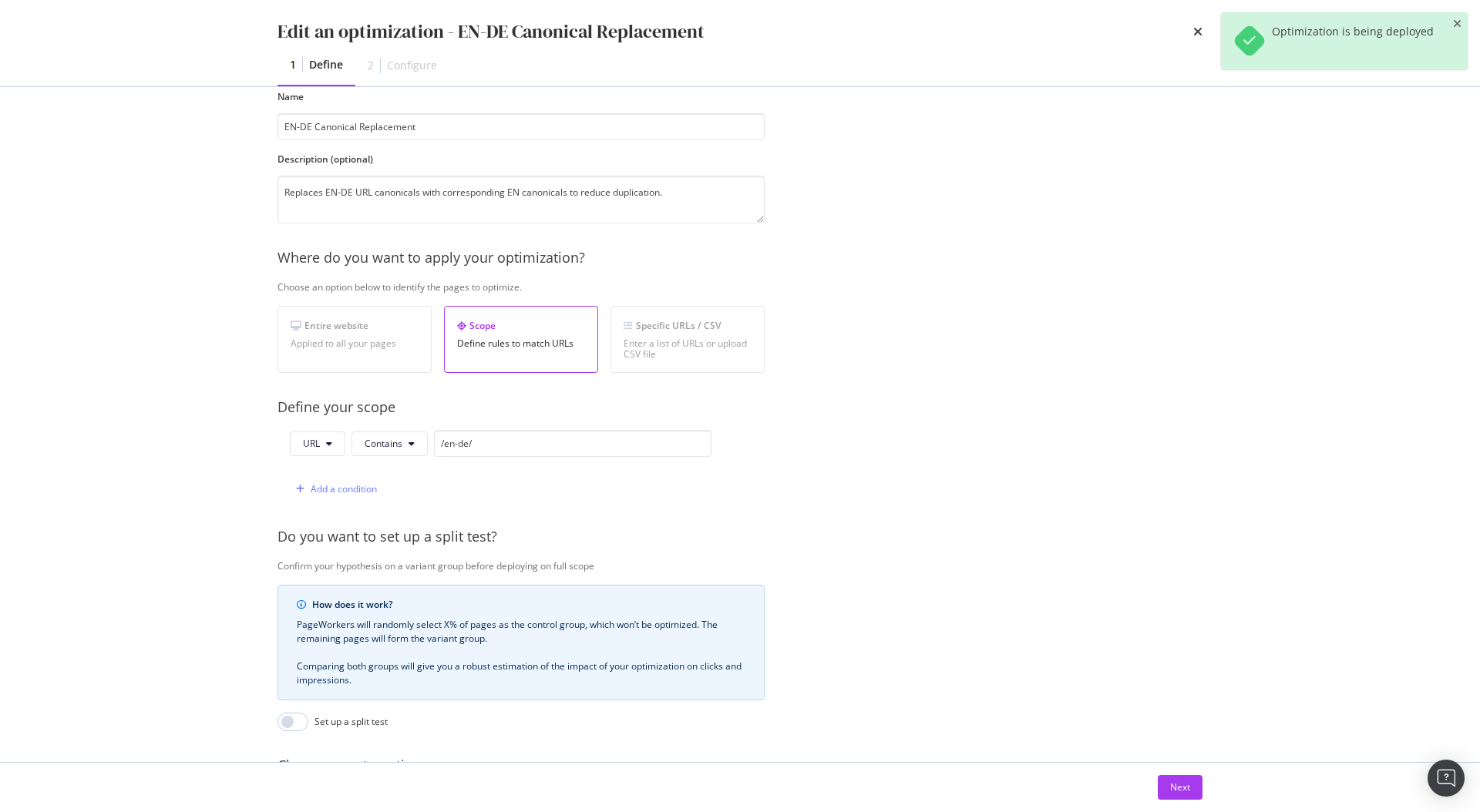
scroll to position [256, 0]
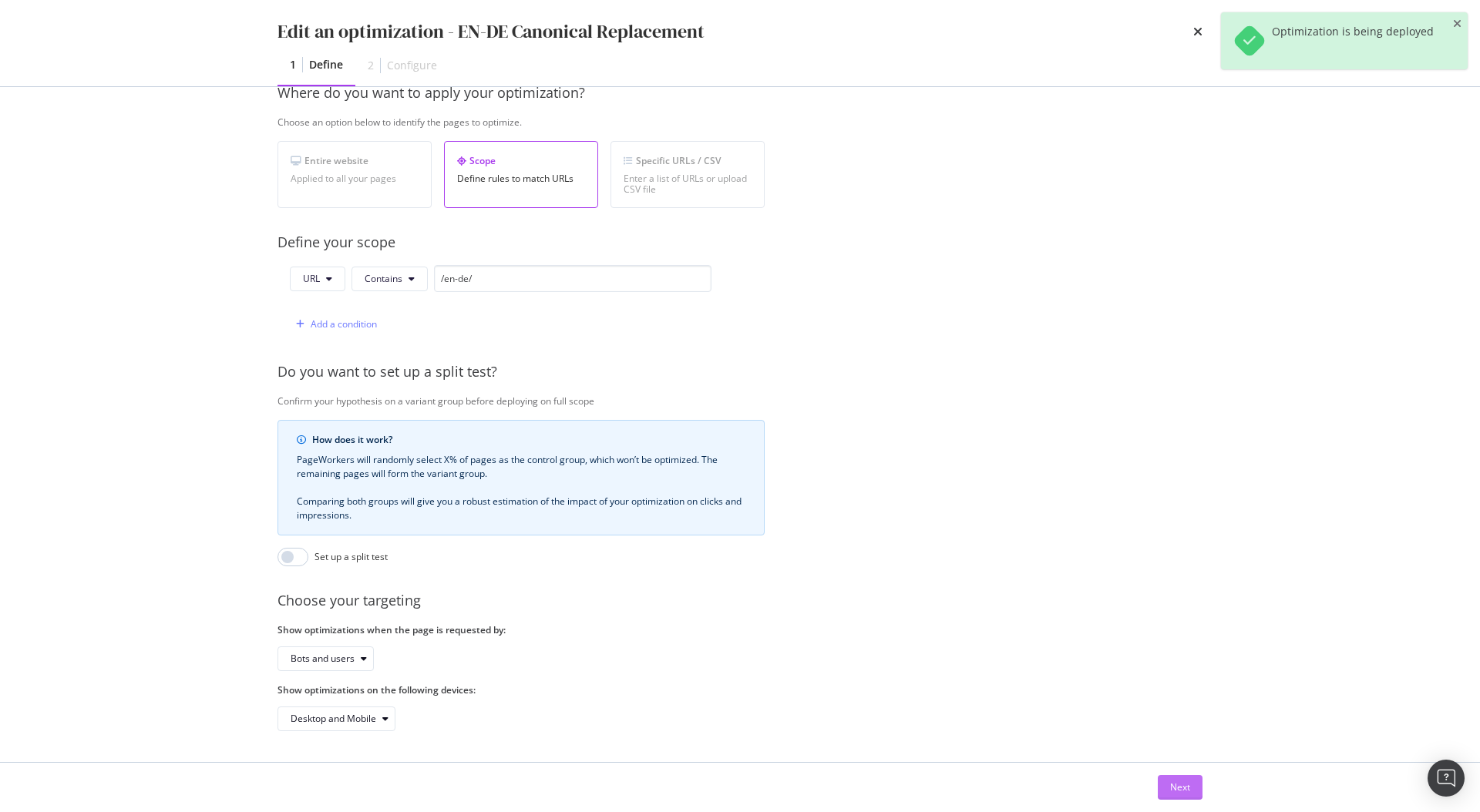
click at [1176, 789] on div "Next" at bounding box center [1180, 787] width 20 height 14
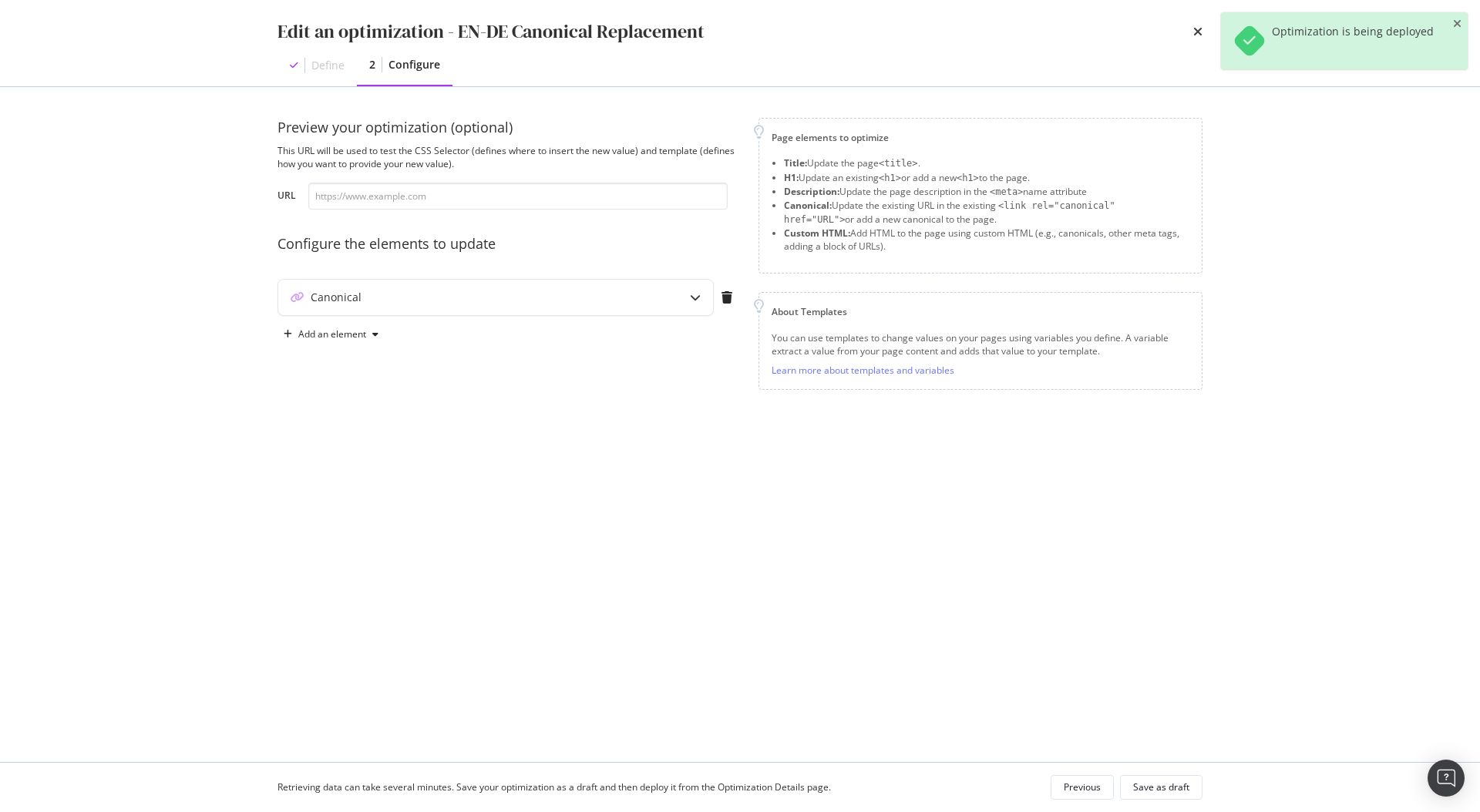
scroll to position [0, 0]
click at [661, 298] on div "Canonical" at bounding box center [495, 297] width 435 height 35
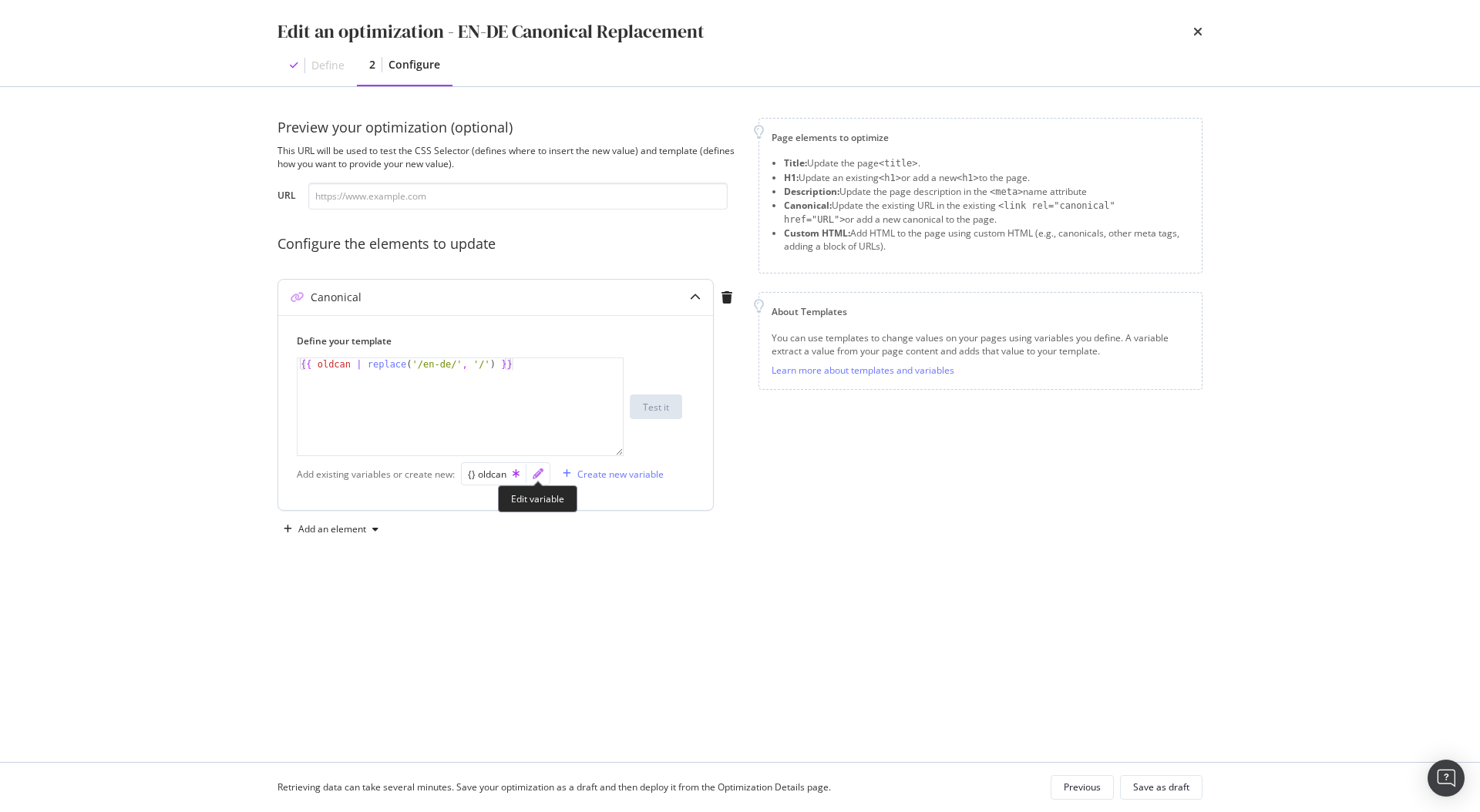
click at [537, 473] on icon "pencil" at bounding box center [539, 474] width 11 height 11
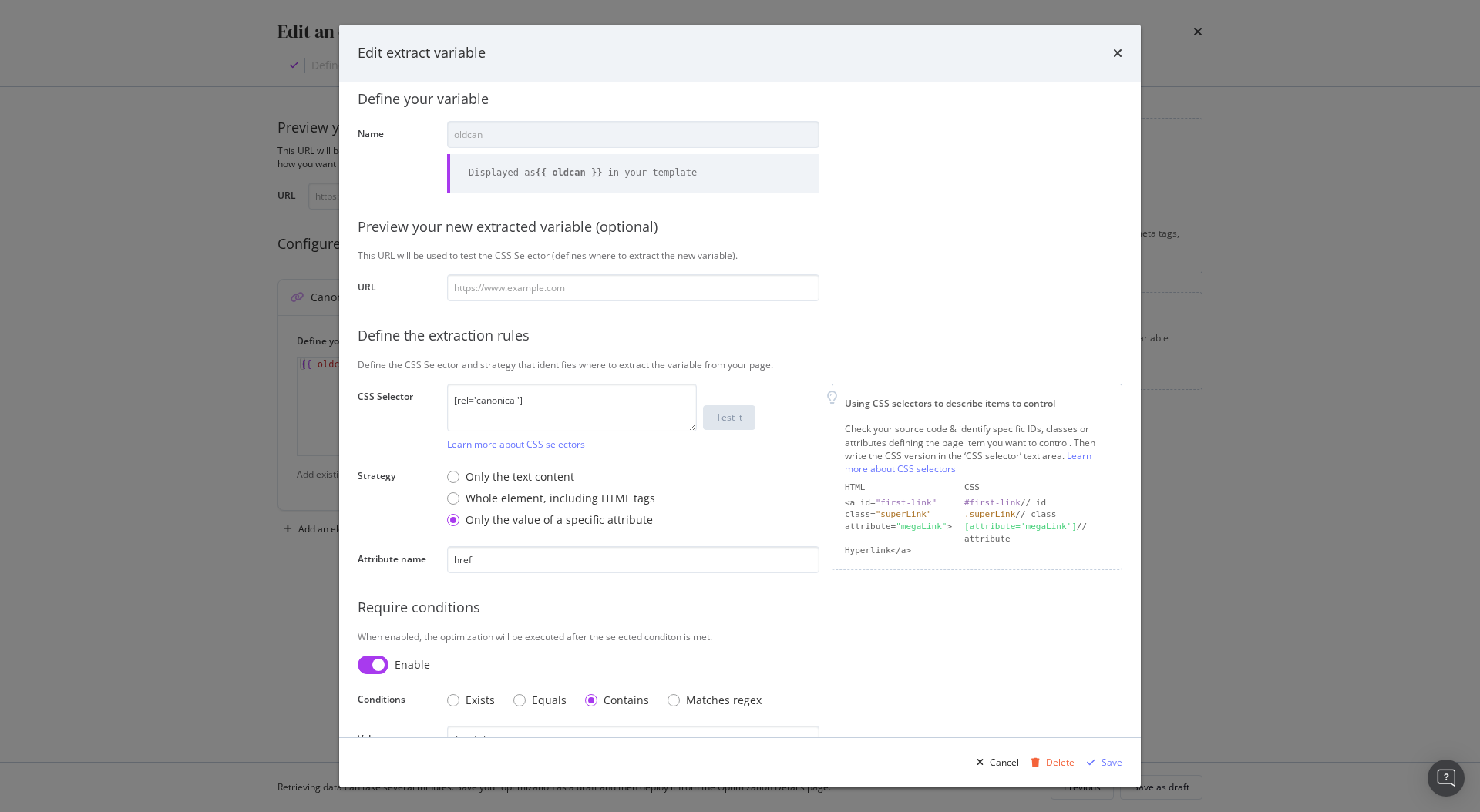
scroll to position [57, 0]
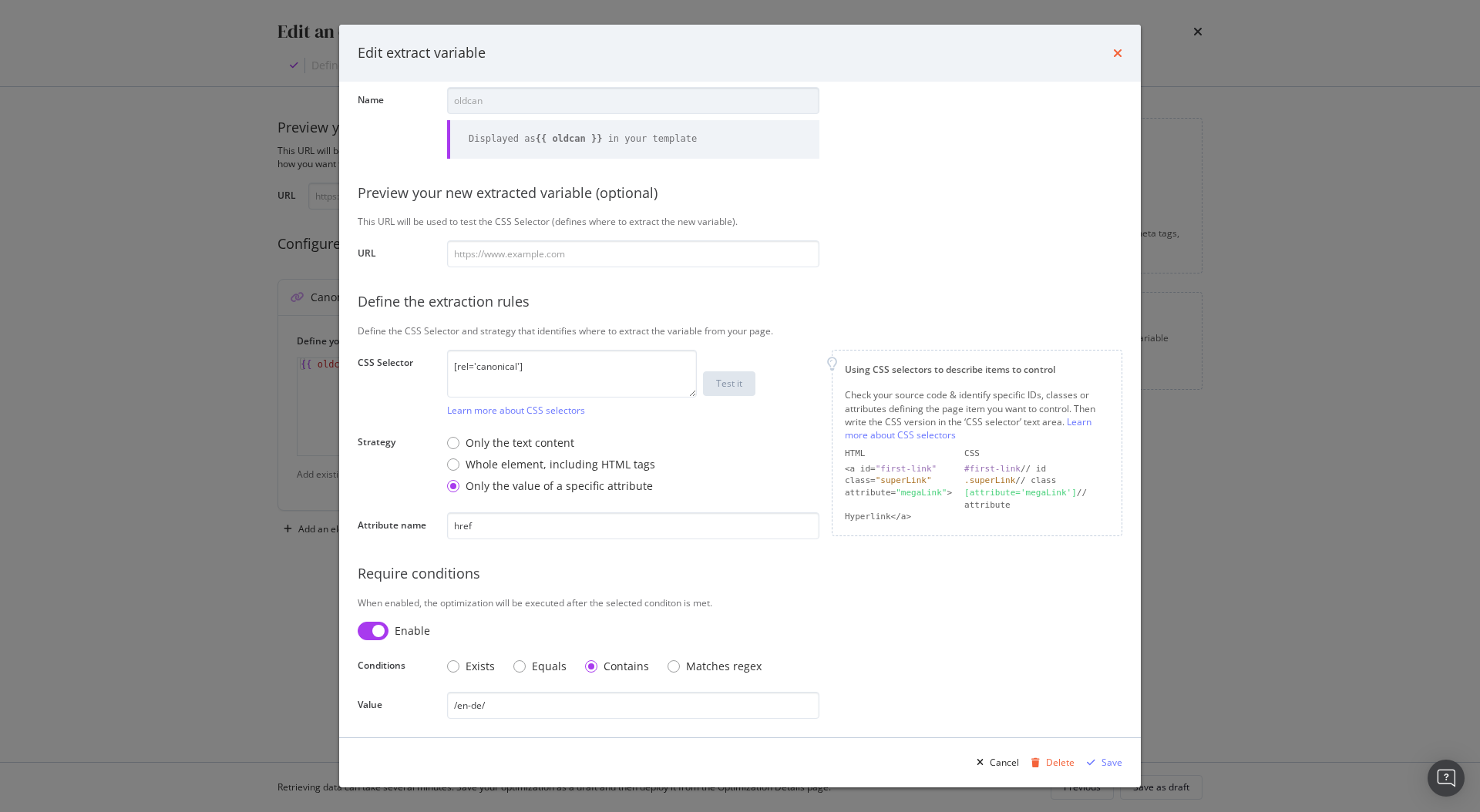
click at [1118, 46] on div "times" at bounding box center [1118, 53] width 9 height 20
